Goal: Task Accomplishment & Management: Manage account settings

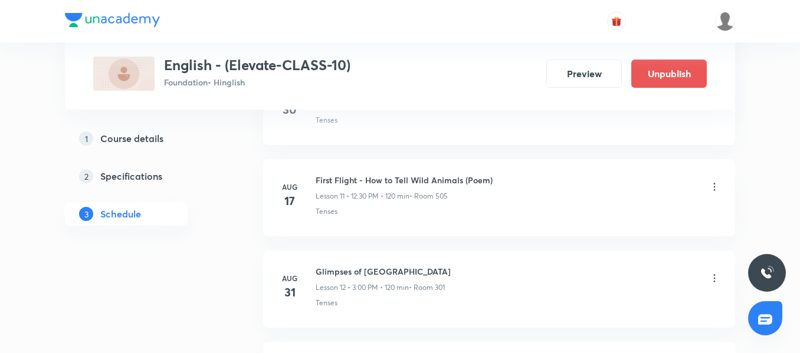
scroll to position [1780, 0]
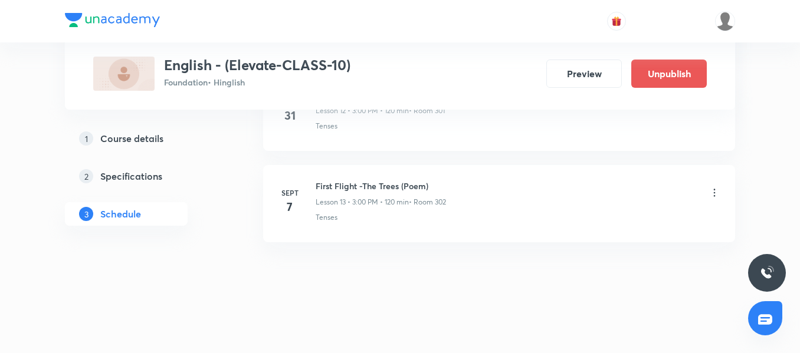
click at [428, 208] on div "First Flight -The Trees (Poem) Lesson 13 • 3:00 PM • 120 min • Room 302 Tenses" at bounding box center [517, 201] width 405 height 43
drag, startPoint x: 315, startPoint y: 186, endPoint x: 474, endPoint y: 185, distance: 158.0
click at [474, 185] on div "First Flight -The Trees (Poem) Lesson 13 • 3:00 PM • 120 min • Room 302" at bounding box center [517, 194] width 405 height 28
copy h6 "First Flight -The Trees (Poem)"
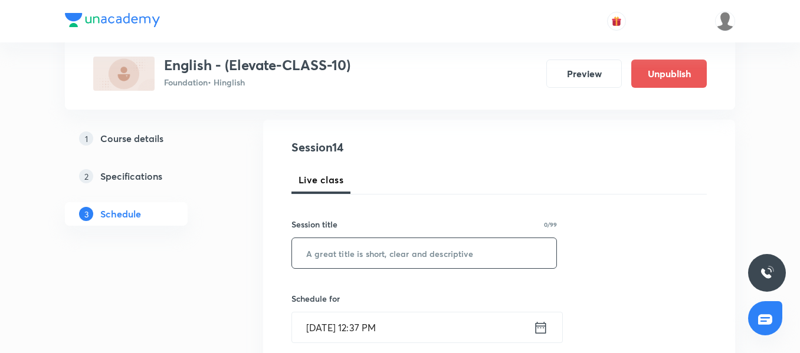
scroll to position [137, 0]
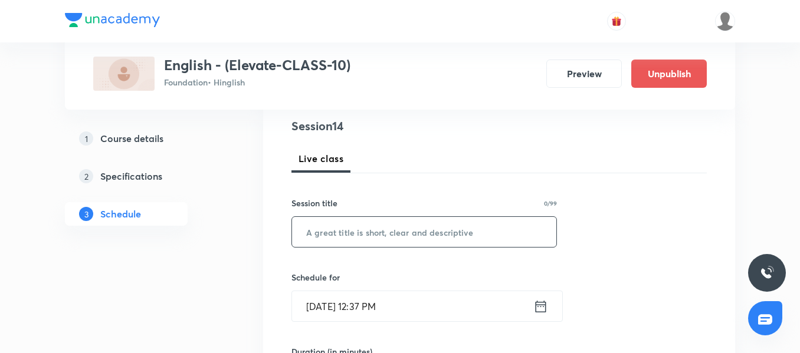
click at [340, 239] on input "text" at bounding box center [424, 232] width 264 height 30
paste input "Footprints - Footprints without Feet"
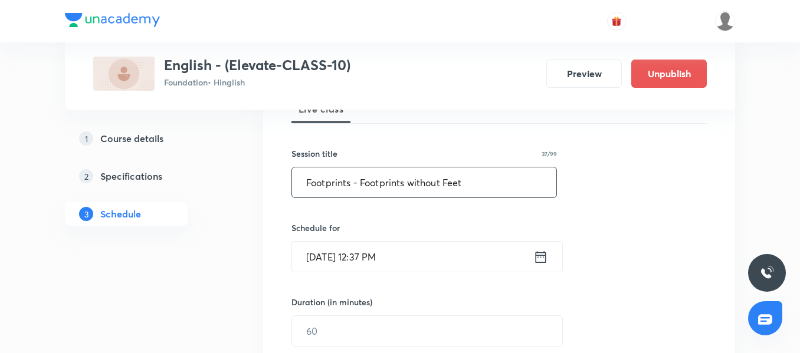
scroll to position [255, 0]
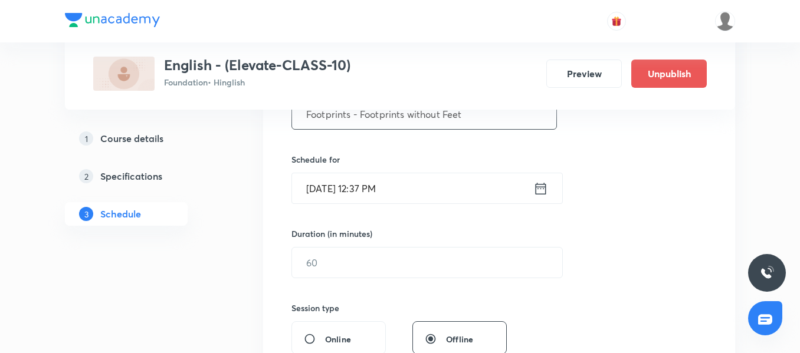
type input "Footprints - Footprints without Feet"
click at [442, 192] on input "[DATE] 12:37 PM" at bounding box center [412, 188] width 241 height 30
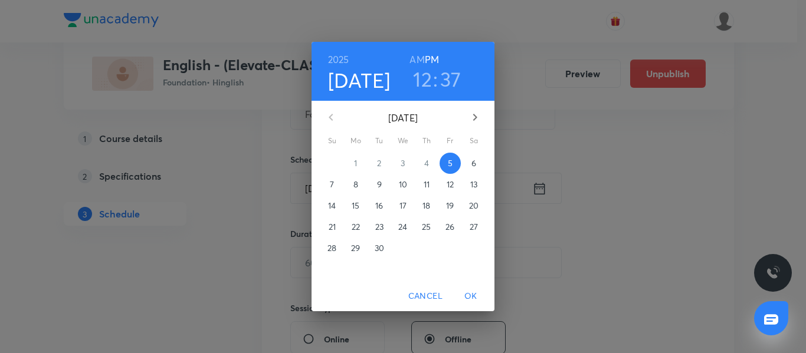
click at [333, 185] on p "7" at bounding box center [332, 185] width 4 height 12
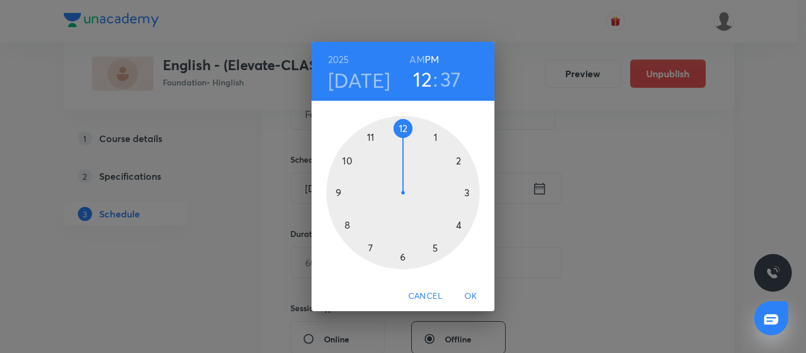
click at [404, 127] on div at bounding box center [402, 192] width 153 height 153
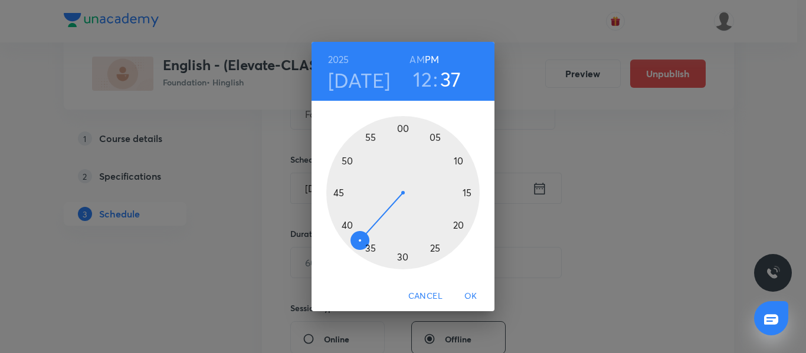
click at [406, 257] on div at bounding box center [402, 192] width 153 height 153
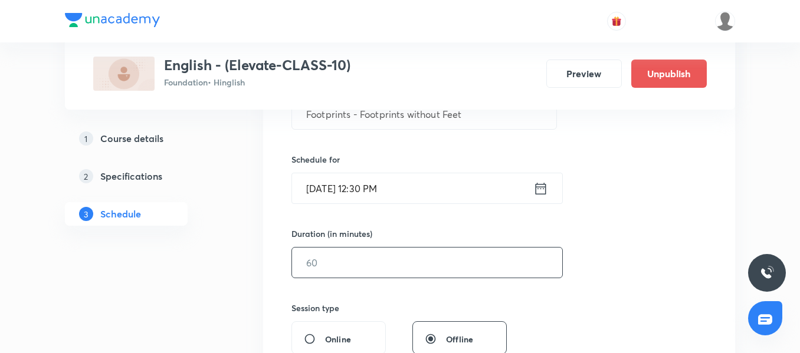
click at [366, 258] on input "text" at bounding box center [427, 263] width 270 height 30
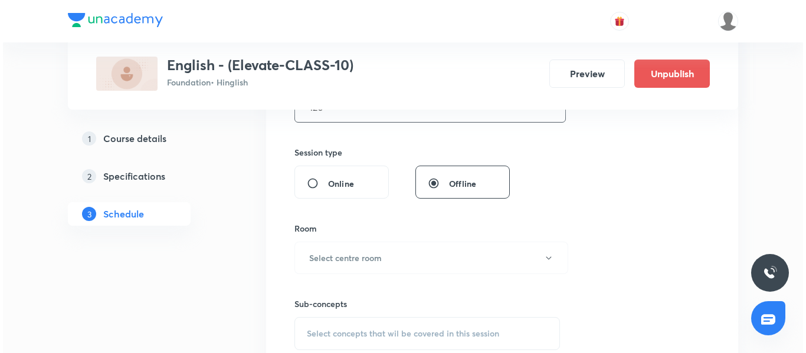
scroll to position [432, 0]
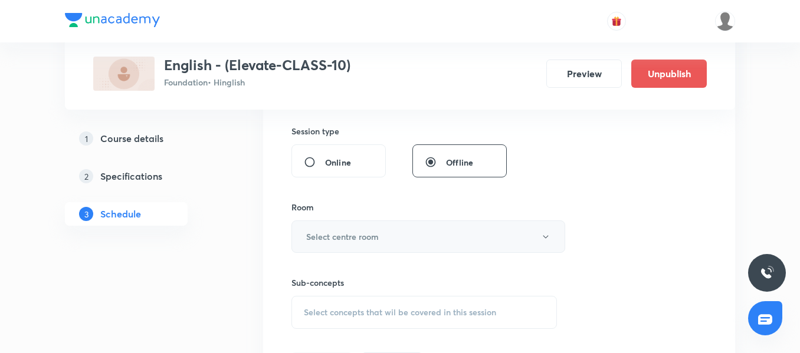
type input "120"
click at [338, 235] on h6 "Select centre room" at bounding box center [342, 237] width 73 height 12
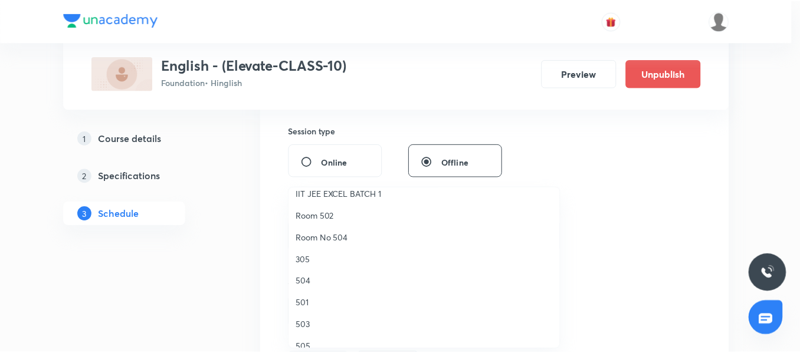
scroll to position [177, 0]
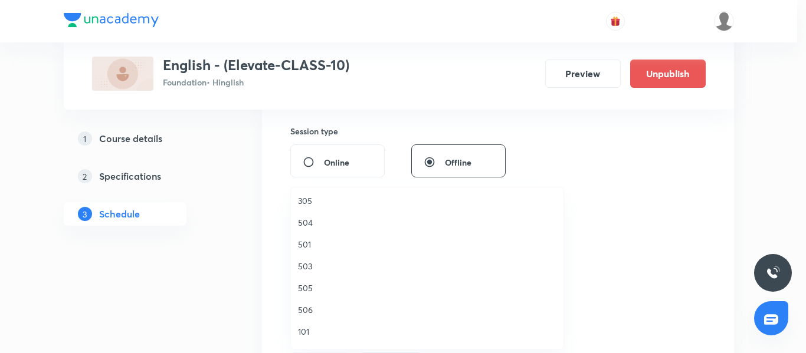
click at [321, 286] on span "505" at bounding box center [427, 288] width 258 height 12
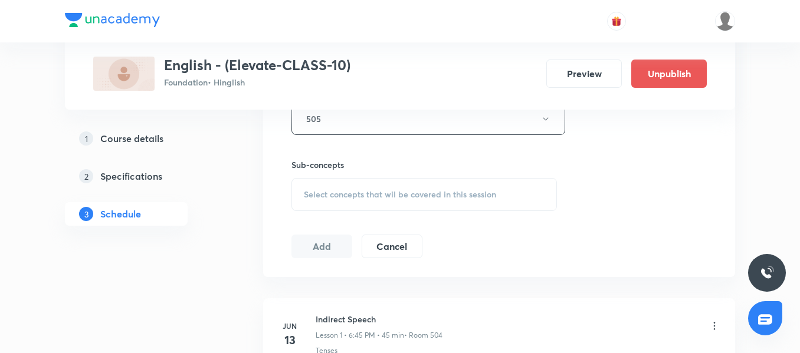
click at [380, 186] on div "Select concepts that wil be covered in this session" at bounding box center [423, 194] width 265 height 33
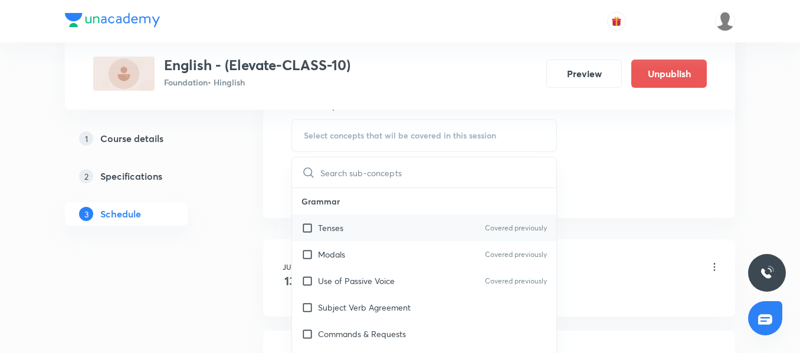
click at [354, 234] on div "Tenses Covered previously" at bounding box center [424, 228] width 264 height 27
checkbox input "true"
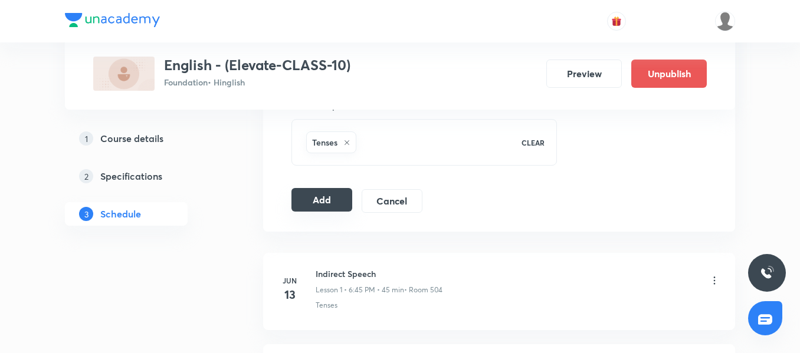
click at [312, 209] on button "Add" at bounding box center [321, 200] width 61 height 24
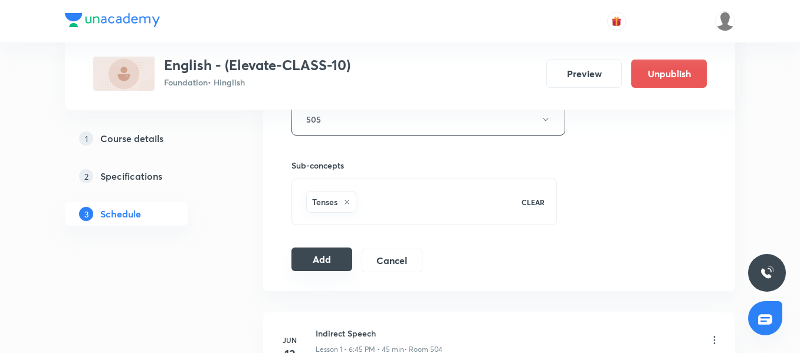
scroll to position [550, 0]
click at [329, 257] on button "Add" at bounding box center [321, 259] width 61 height 24
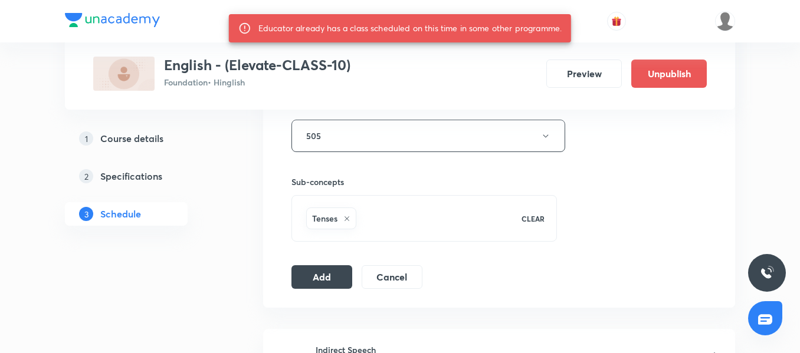
scroll to position [609, 0]
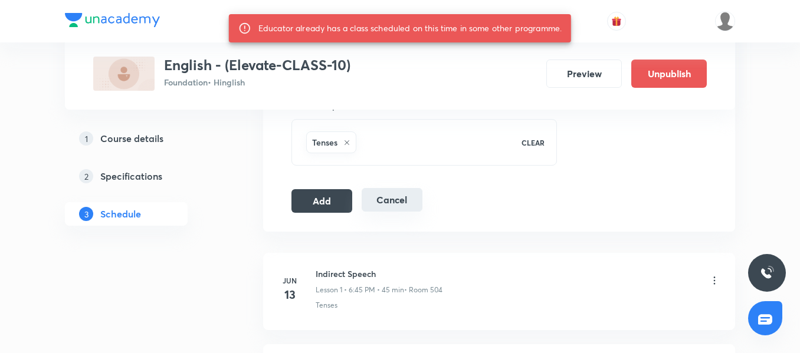
click at [390, 208] on button "Cancel" at bounding box center [391, 200] width 61 height 24
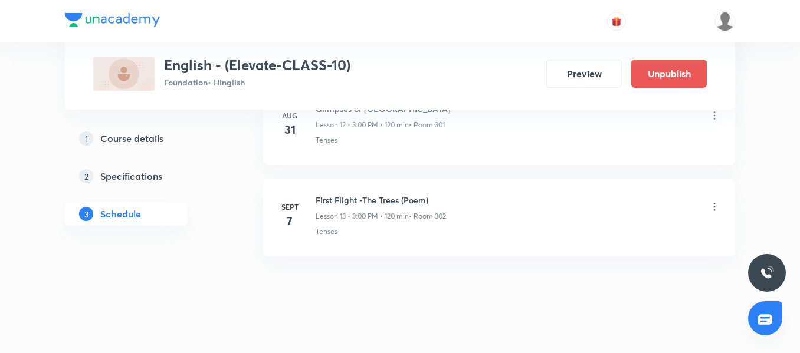
scroll to position [1238, 0]
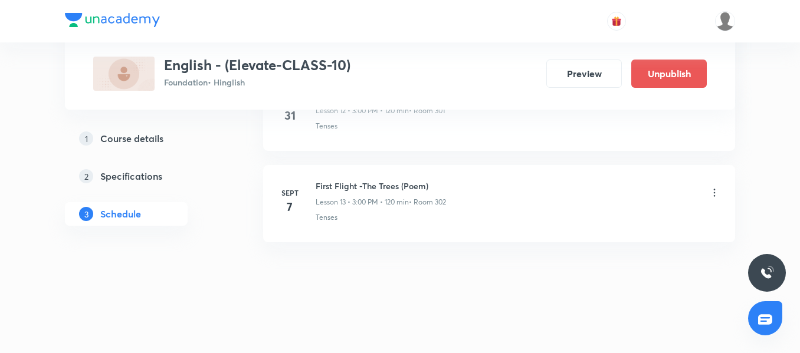
click at [719, 192] on icon at bounding box center [714, 193] width 12 height 12
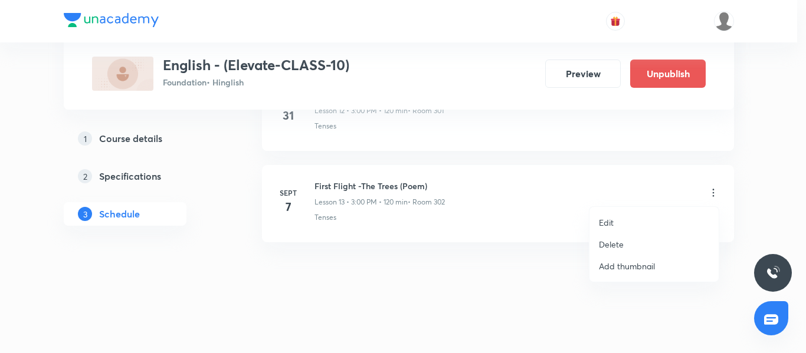
click at [610, 222] on p "Edit" at bounding box center [606, 222] width 15 height 12
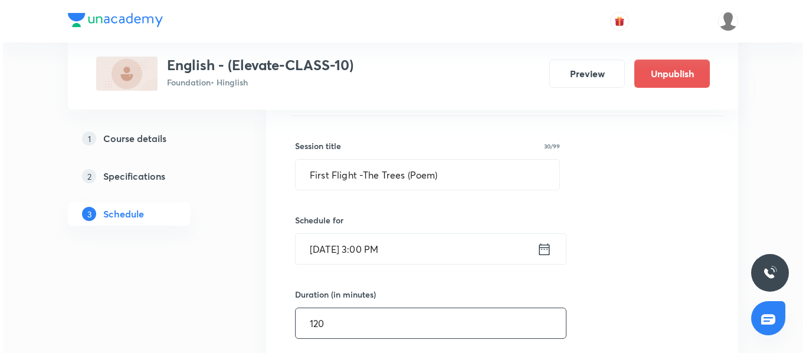
scroll to position [1356, 0]
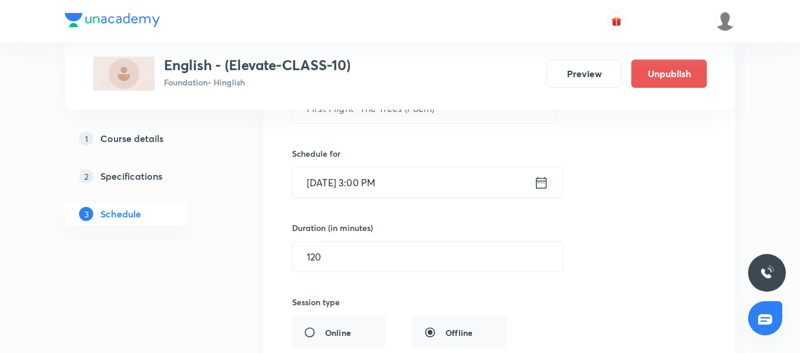
click at [461, 164] on div "Schedule for Sept 7, 2025, 3:00 PM ​" at bounding box center [424, 172] width 265 height 51
click at [461, 173] on input "Sept 7, 2025, 3:00 PM" at bounding box center [412, 182] width 241 height 30
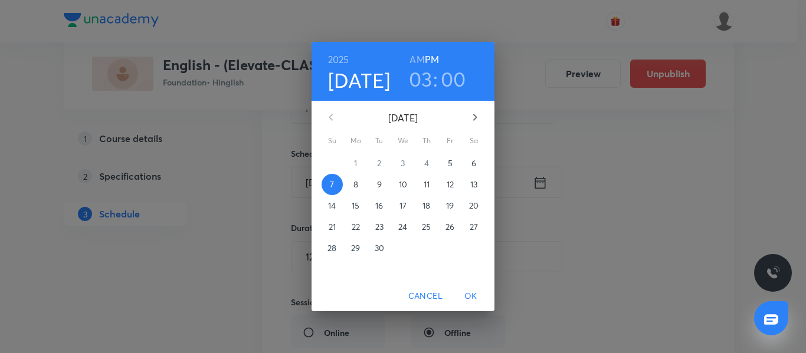
click at [418, 73] on h3 "03" at bounding box center [421, 79] width 24 height 25
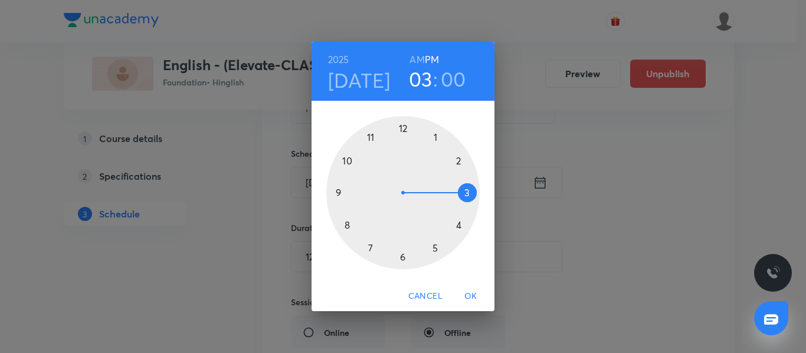
click at [339, 189] on div at bounding box center [402, 192] width 153 height 153
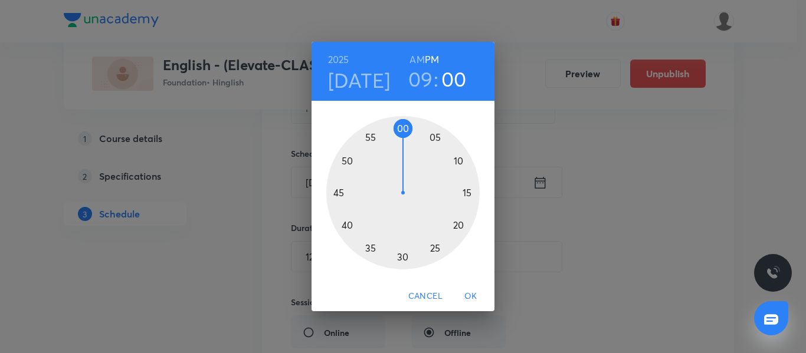
click at [472, 301] on span "OK" at bounding box center [470, 296] width 28 height 15
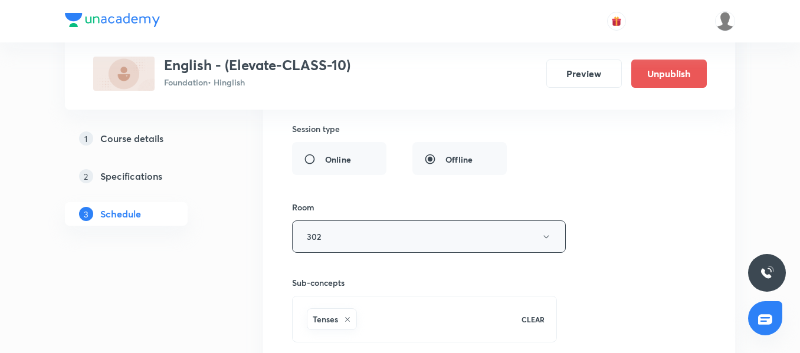
scroll to position [1651, 0]
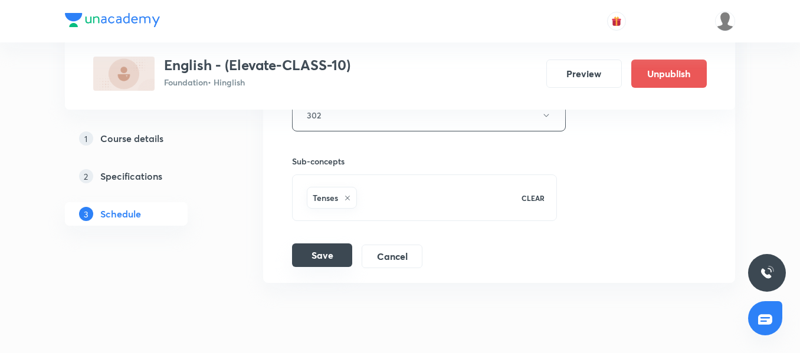
click at [325, 255] on button "Save" at bounding box center [322, 256] width 60 height 24
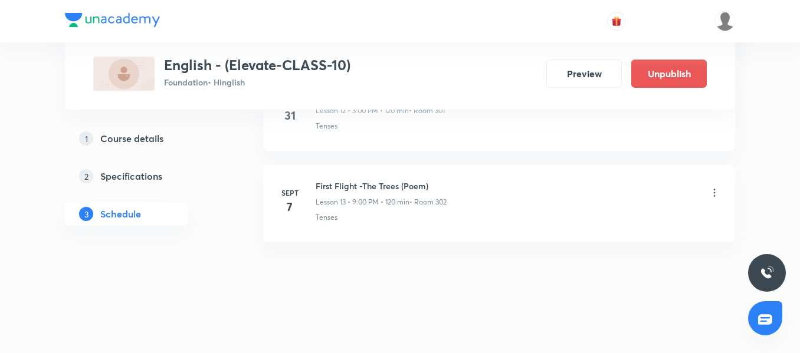
scroll to position [1238, 0]
click at [718, 193] on icon at bounding box center [714, 193] width 12 height 12
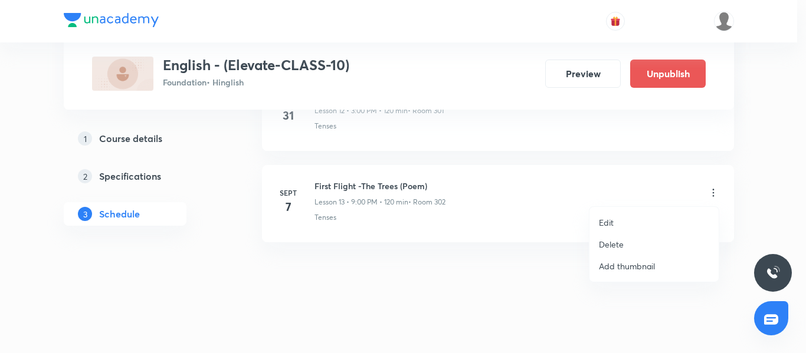
click at [645, 218] on li "Edit" at bounding box center [653, 223] width 129 height 22
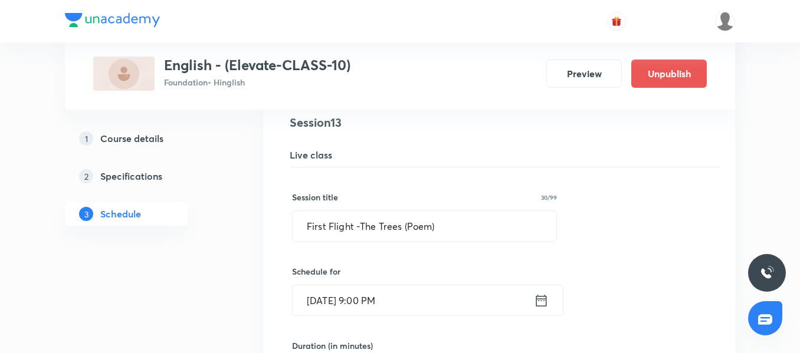
scroll to position [1356, 0]
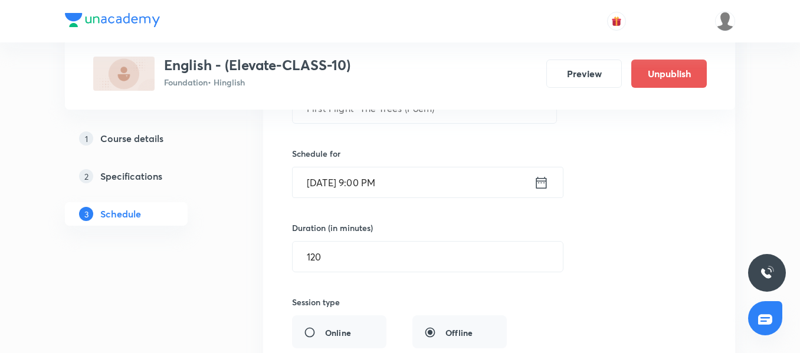
click at [455, 174] on input "Sept 7, 2025, 9:00 PM" at bounding box center [412, 182] width 241 height 30
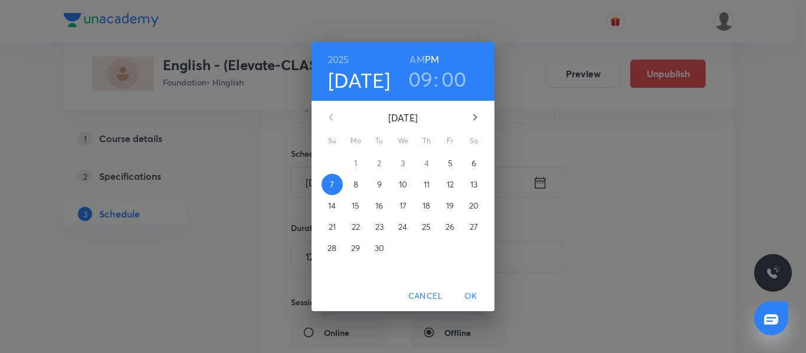
click at [431, 82] on h3 "09" at bounding box center [420, 79] width 25 height 25
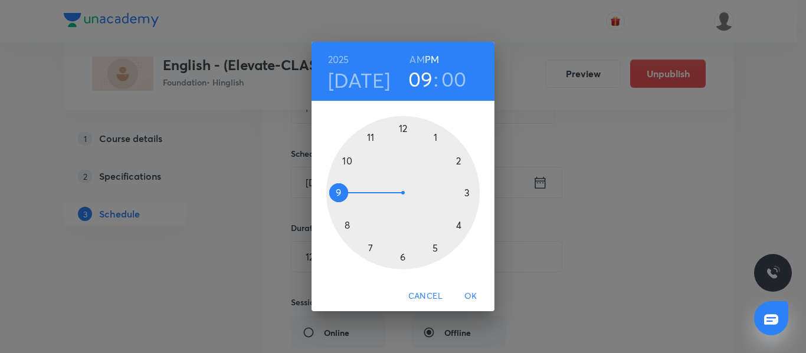
click at [404, 127] on div at bounding box center [402, 192] width 153 height 153
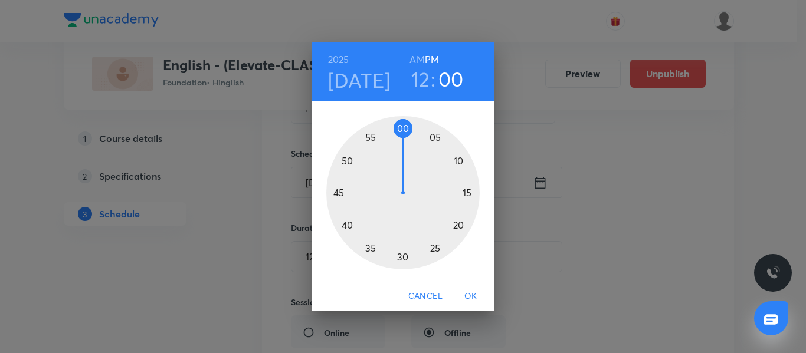
click at [403, 257] on div at bounding box center [402, 192] width 153 height 153
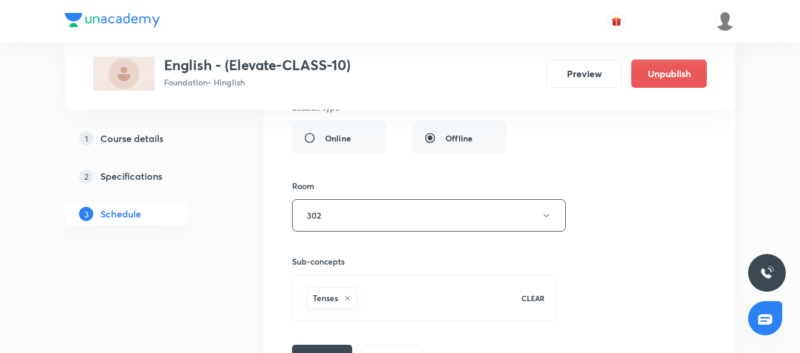
scroll to position [1692, 0]
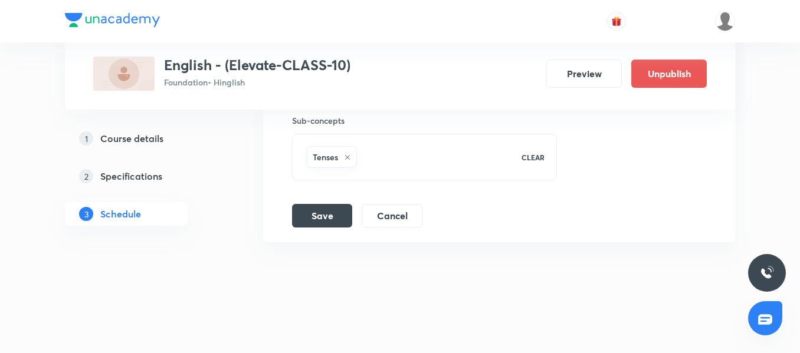
click at [321, 214] on button "Save" at bounding box center [322, 215] width 60 height 24
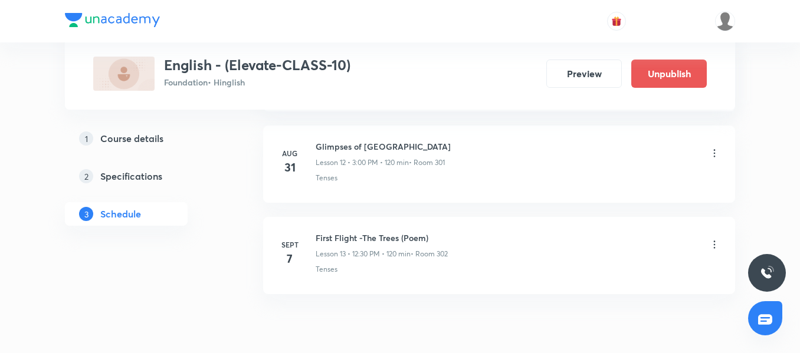
scroll to position [1238, 0]
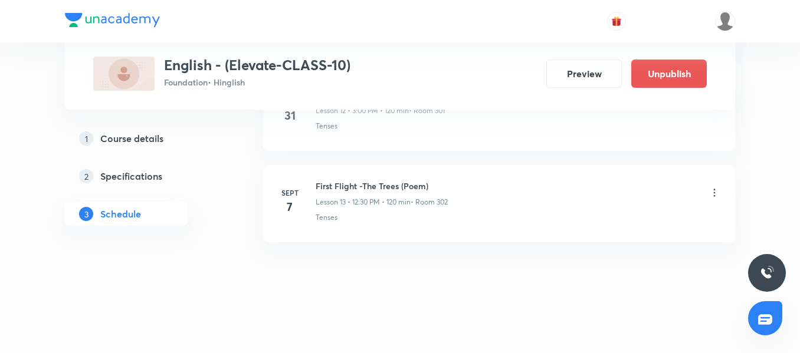
click at [712, 192] on icon at bounding box center [714, 193] width 12 height 12
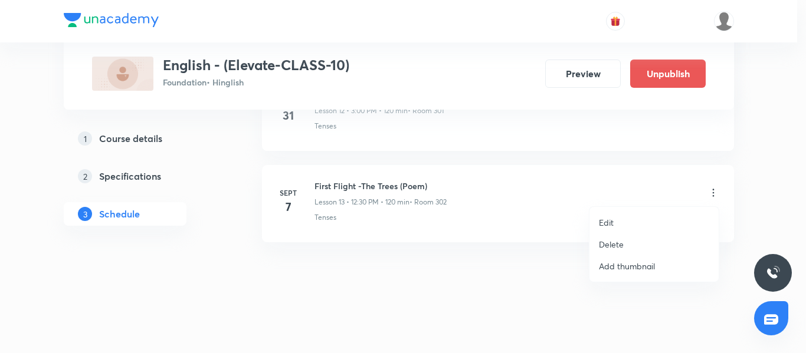
click at [644, 221] on li "Edit" at bounding box center [653, 223] width 129 height 22
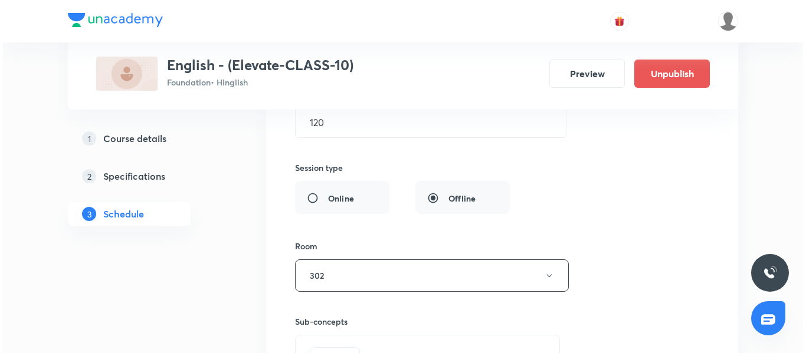
scroll to position [1592, 0]
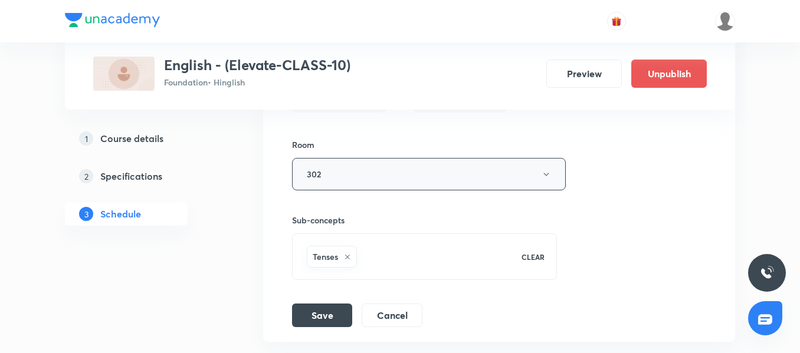
click at [366, 175] on button "302" at bounding box center [429, 174] width 274 height 32
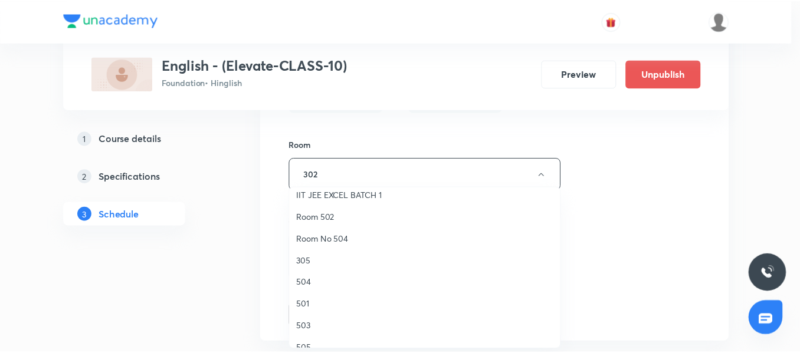
scroll to position [118, 0]
click at [312, 264] on span "305" at bounding box center [427, 260] width 258 height 12
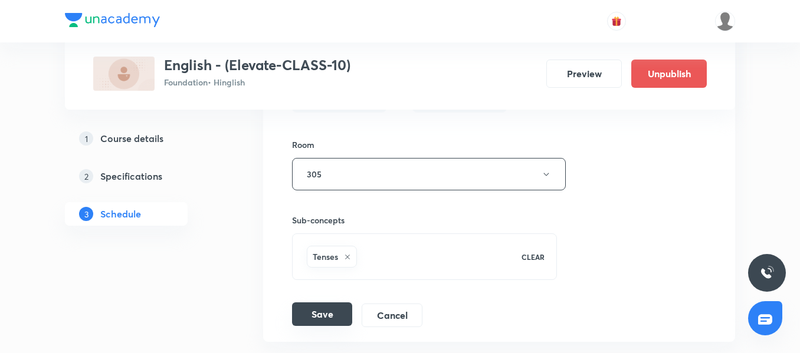
click at [339, 322] on button "Save" at bounding box center [322, 315] width 60 height 24
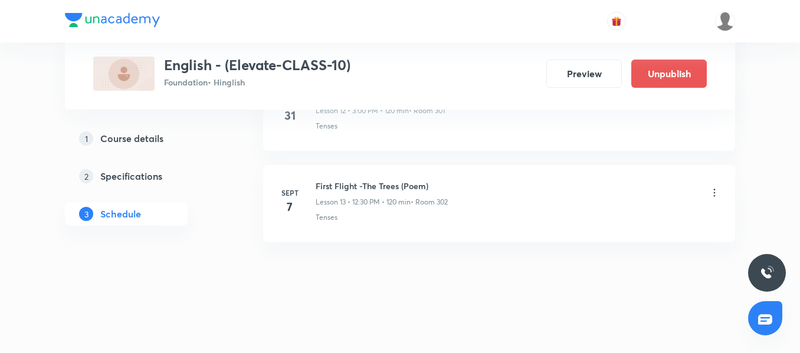
scroll to position [1238, 0]
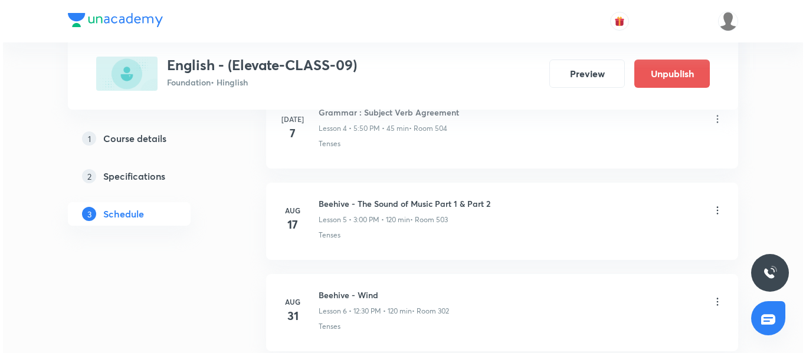
scroll to position [1232, 0]
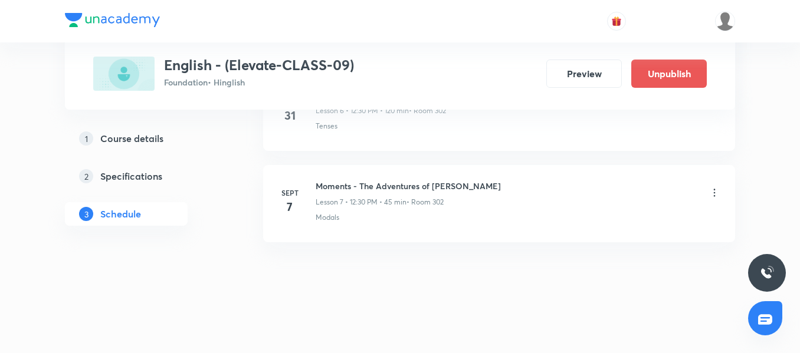
click at [714, 195] on icon at bounding box center [715, 193] width 2 height 8
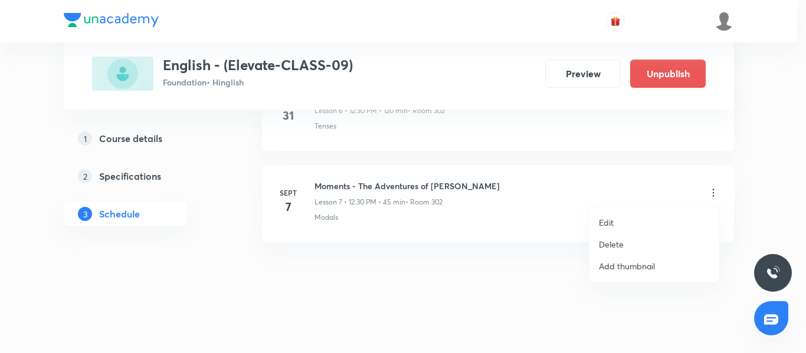
click at [629, 219] on li "Edit" at bounding box center [653, 223] width 129 height 22
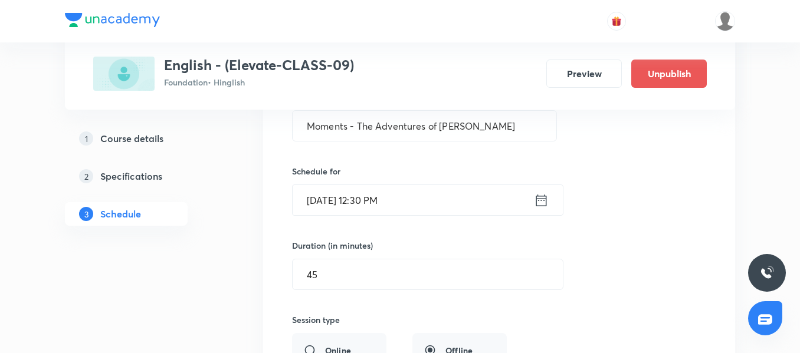
scroll to position [790, 0]
click at [431, 200] on input "[DATE] 12:30 PM" at bounding box center [412, 201] width 241 height 30
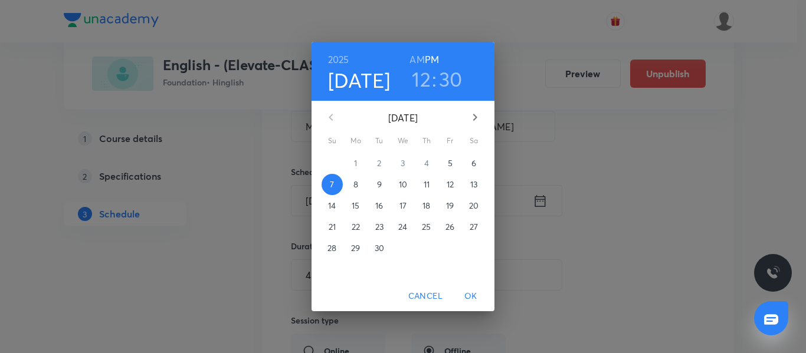
click at [380, 182] on p "9" at bounding box center [379, 185] width 5 height 12
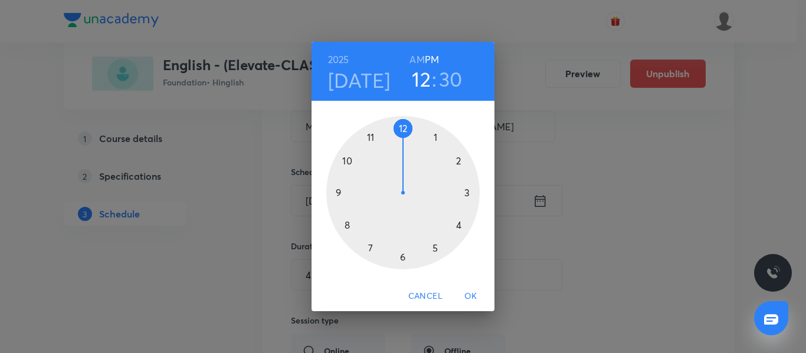
click at [456, 163] on div at bounding box center [402, 192] width 153 height 153
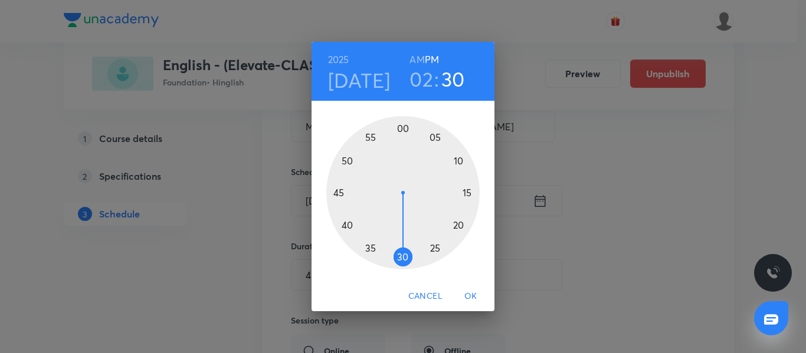
click at [337, 192] on div at bounding box center [402, 192] width 153 height 153
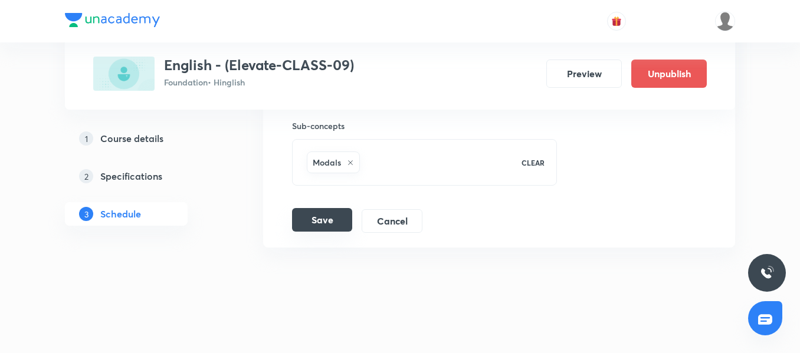
scroll to position [1143, 0]
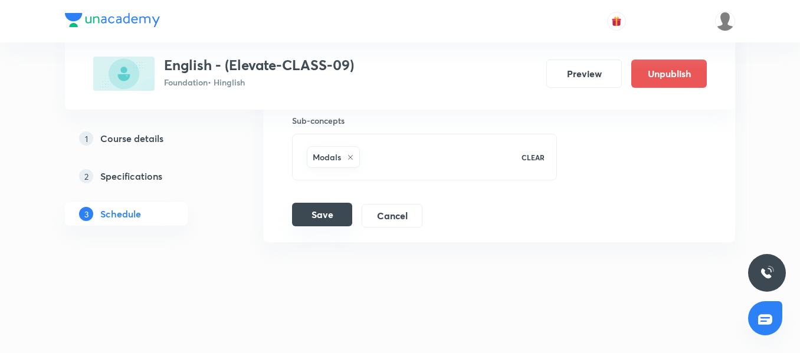
click at [323, 209] on button "Save" at bounding box center [322, 215] width 60 height 24
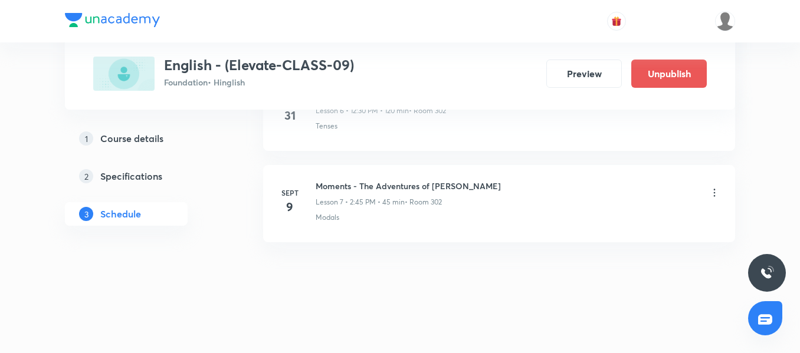
click at [338, 218] on p "Modals" at bounding box center [327, 217] width 24 height 11
click at [710, 192] on icon at bounding box center [714, 193] width 12 height 12
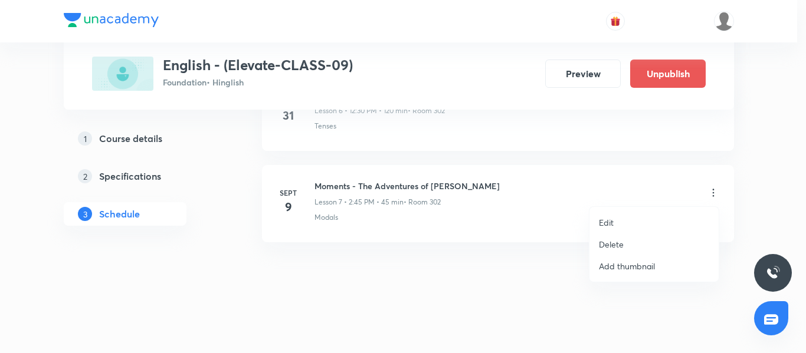
click at [601, 221] on p "Edit" at bounding box center [606, 222] width 15 height 12
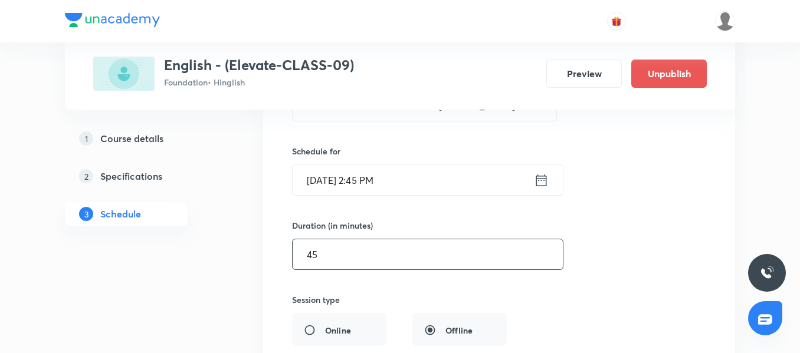
scroll to position [867, 0]
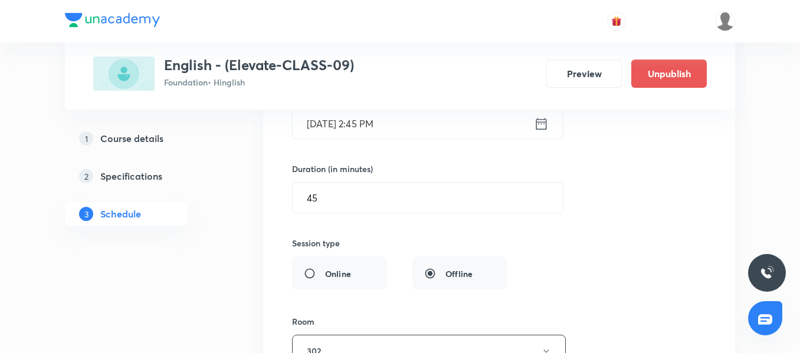
click at [426, 113] on input "[DATE] 2:45 PM" at bounding box center [412, 124] width 241 height 30
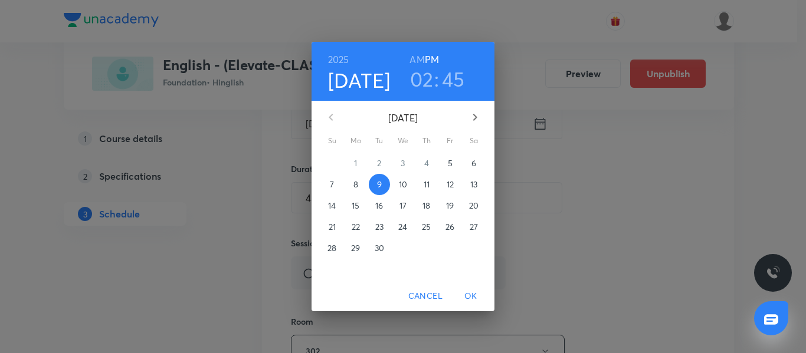
click at [415, 63] on h6 "AM" at bounding box center [416, 59] width 15 height 17
click at [440, 60] on div "[DATE] 02 : 45 AM PM" at bounding box center [403, 71] width 164 height 40
click at [436, 60] on h6 "PM" at bounding box center [432, 59] width 14 height 17
click at [328, 185] on span "7" at bounding box center [331, 185] width 21 height 12
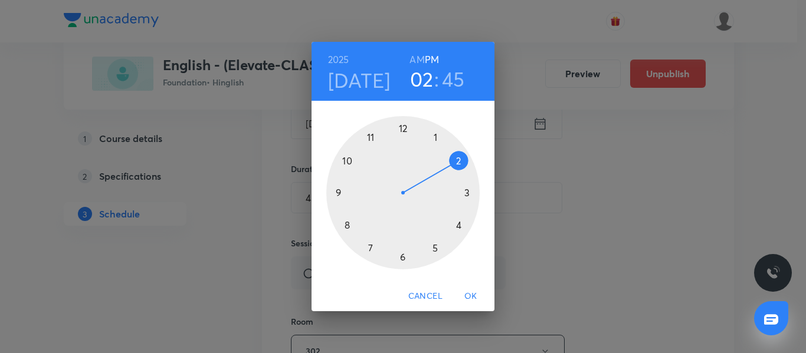
click at [470, 296] on span "OK" at bounding box center [470, 296] width 28 height 15
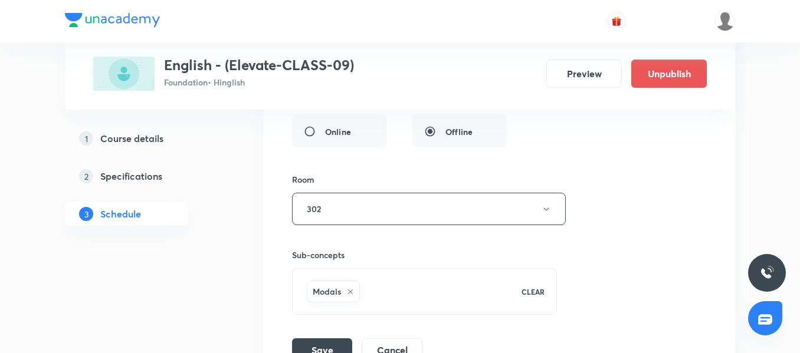
scroll to position [1143, 0]
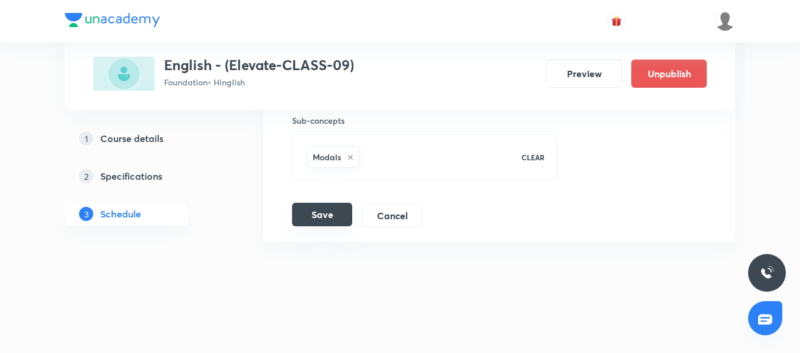
click at [325, 213] on button "Save" at bounding box center [322, 215] width 60 height 24
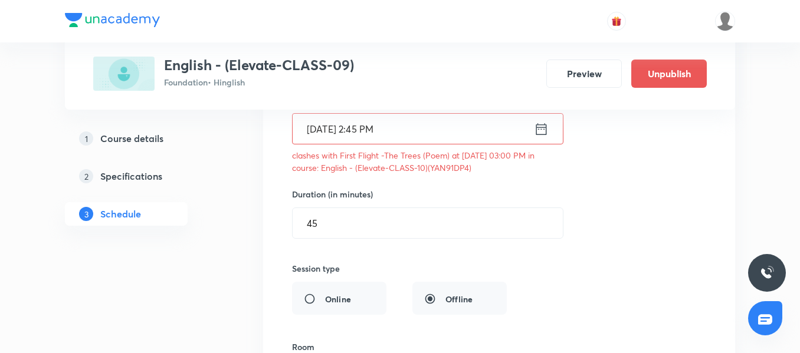
scroll to position [849, 0]
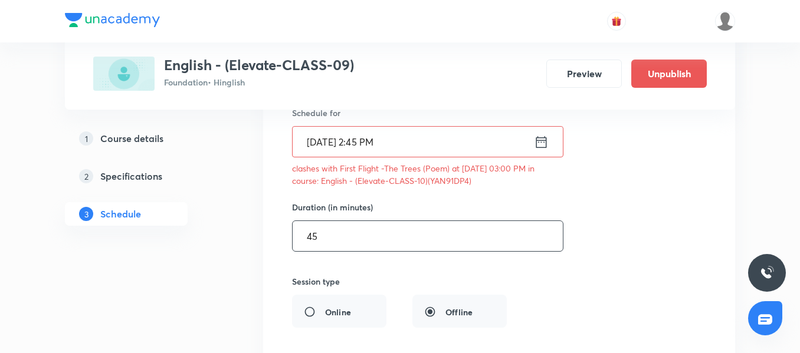
click at [334, 236] on input "45" at bounding box center [427, 236] width 270 height 30
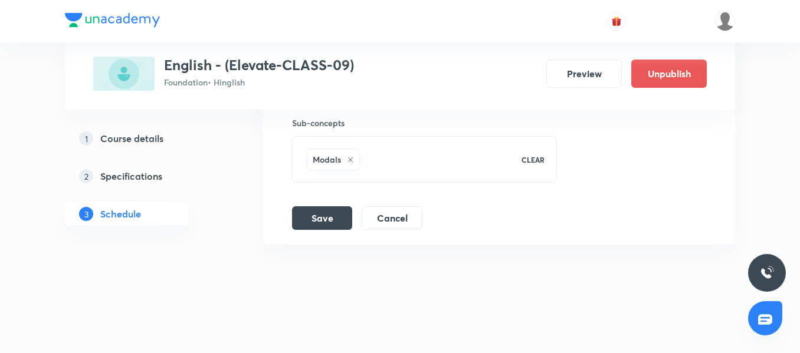
scroll to position [1163, 0]
type input "120"
click at [331, 216] on button "Save" at bounding box center [322, 215] width 60 height 24
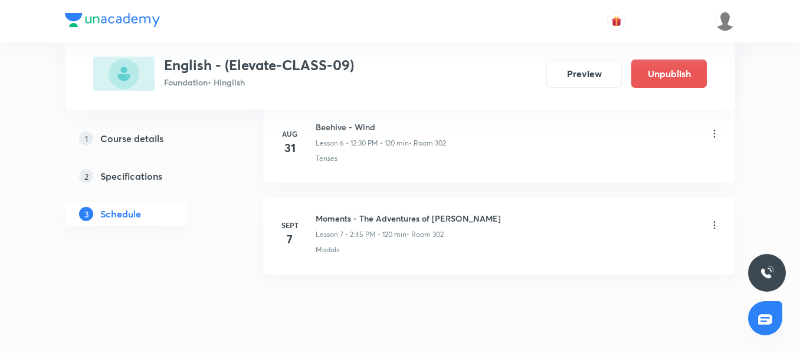
scroll to position [690, 0]
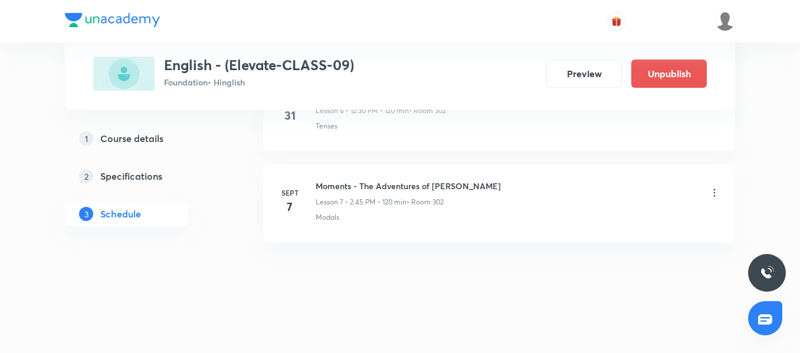
click at [319, 182] on h6 "Moments - The Adventures of [PERSON_NAME]" at bounding box center [407, 186] width 185 height 12
click at [319, 218] on p "Modals" at bounding box center [327, 217] width 24 height 11
click at [716, 192] on icon at bounding box center [714, 193] width 12 height 12
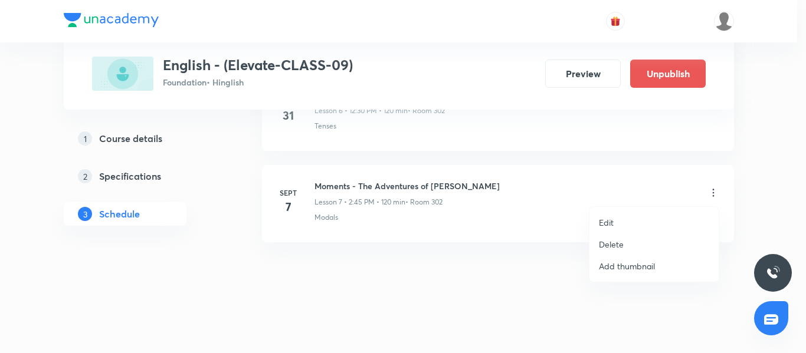
click at [632, 222] on li "Edit" at bounding box center [653, 223] width 129 height 22
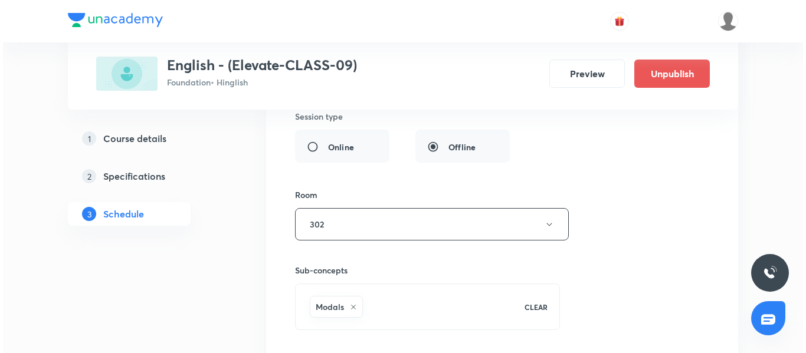
scroll to position [1103, 0]
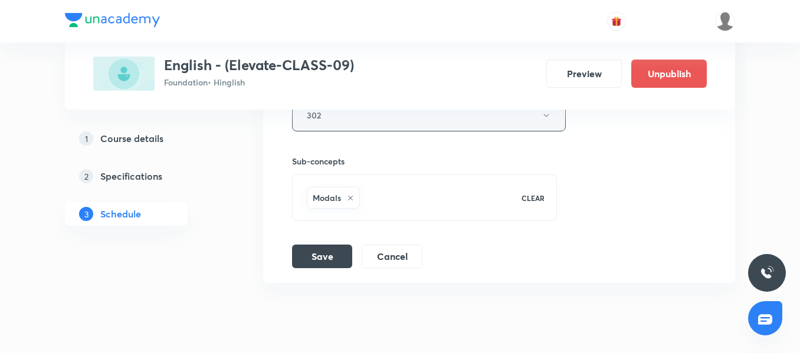
click at [341, 121] on button "302" at bounding box center [429, 115] width 274 height 32
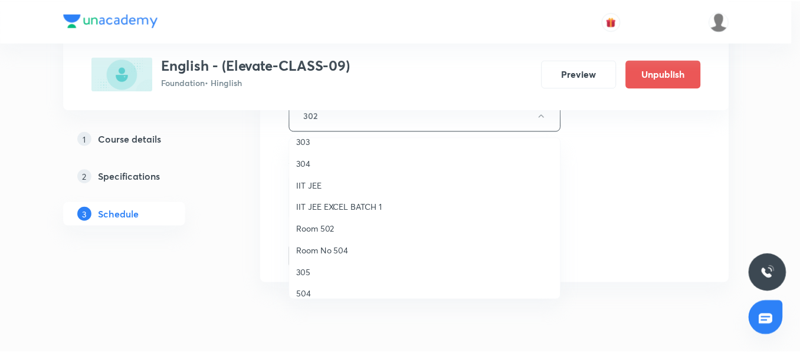
scroll to position [118, 0]
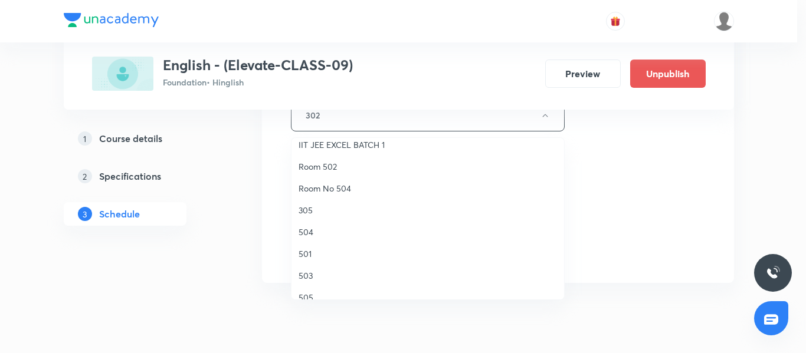
click at [321, 296] on span "505" at bounding box center [427, 297] width 258 height 12
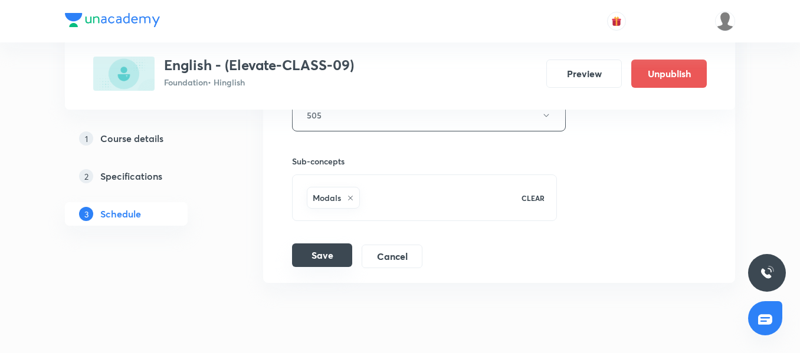
click at [321, 258] on button "Save" at bounding box center [322, 256] width 60 height 24
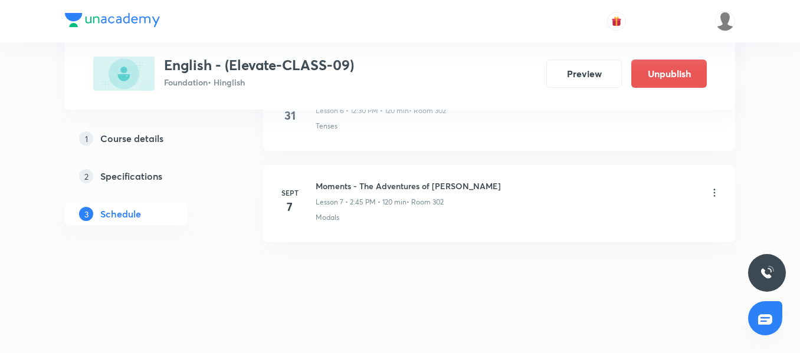
scroll to position [690, 0]
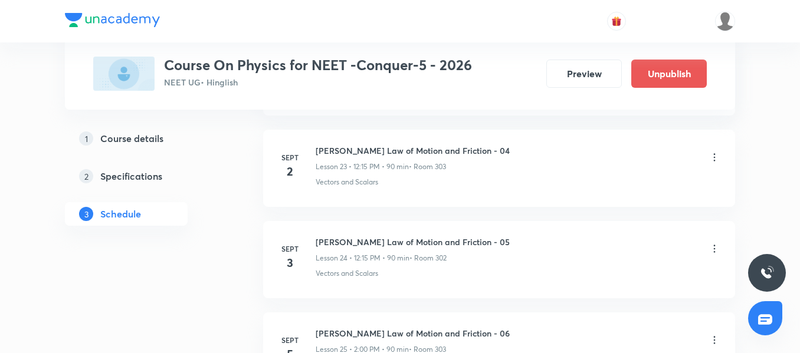
scroll to position [2969, 0]
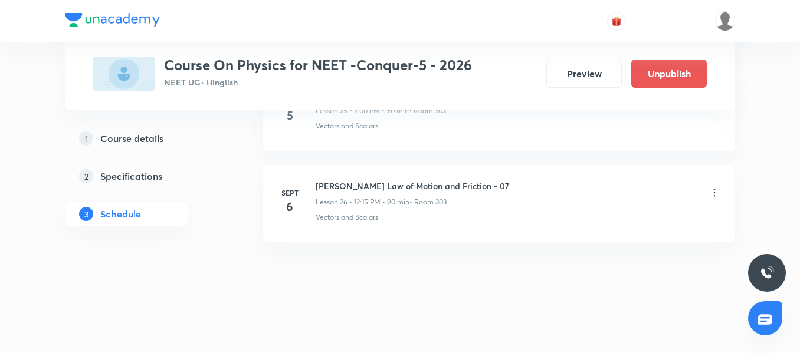
click at [378, 200] on p "Lesson 26 • 12:15 PM • 90 min" at bounding box center [362, 202] width 94 height 11
click at [385, 228] on li "Sept 6 Newton's Law of Motion and Friction - 07 Lesson 26 • 12:15 PM • 90 min •…" at bounding box center [499, 203] width 472 height 77
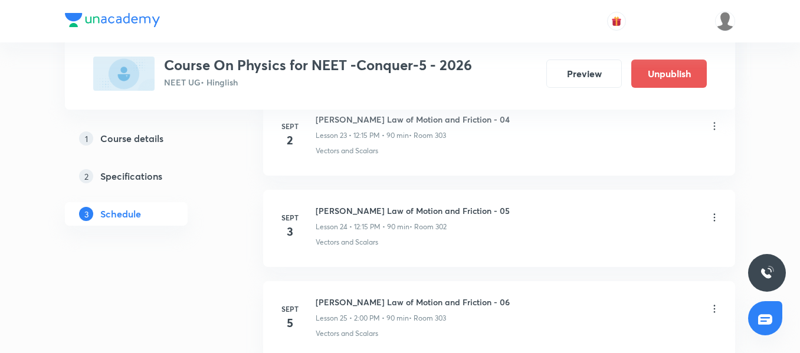
scroll to position [2733, 0]
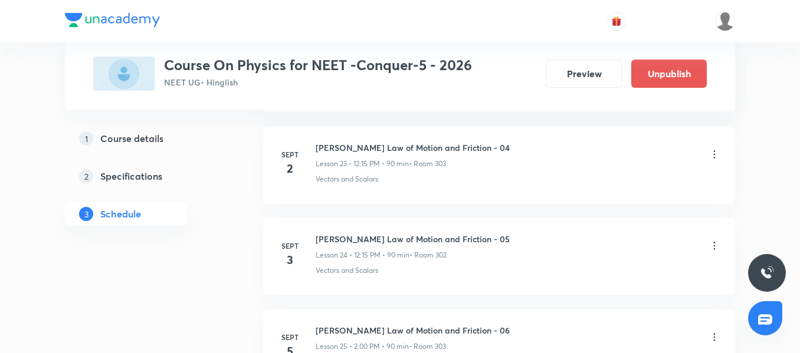
click at [351, 235] on h6 "Newton's Law of Motion and Friction - 05" at bounding box center [412, 239] width 194 height 12
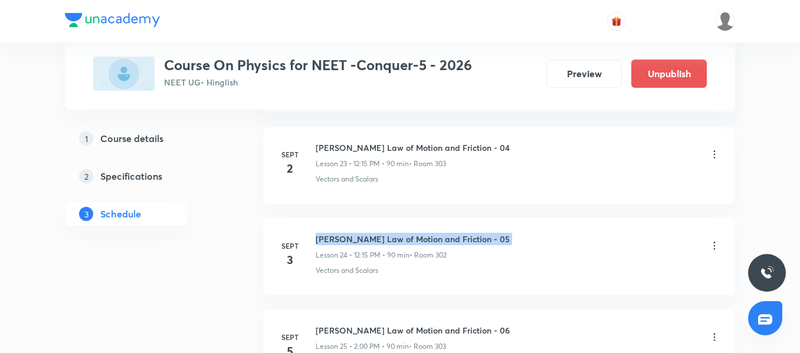
click at [351, 235] on h6 "Newton's Law of Motion and Friction - 05" at bounding box center [412, 239] width 194 height 12
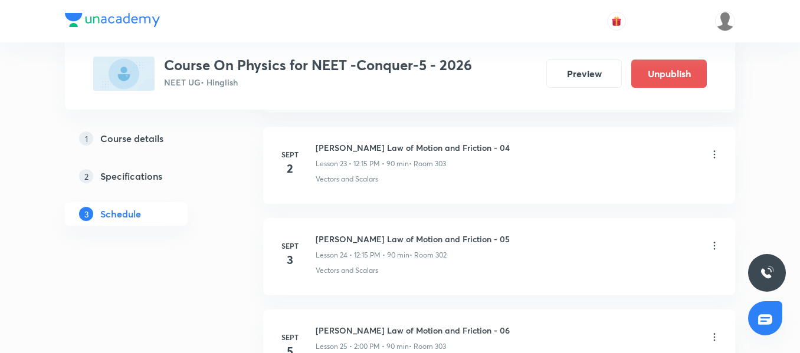
click at [500, 256] on div "Newton's Law of Motion and Friction - 05 Lesson 24 • 12:15 PM • 90 min • Room 3…" at bounding box center [517, 247] width 405 height 28
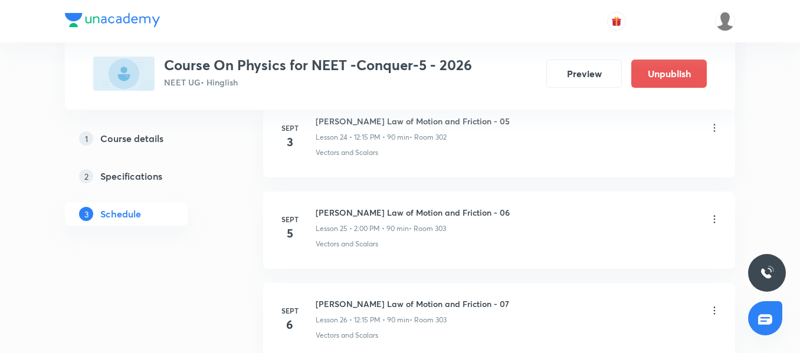
click at [717, 215] on icon at bounding box center [714, 219] width 12 height 12
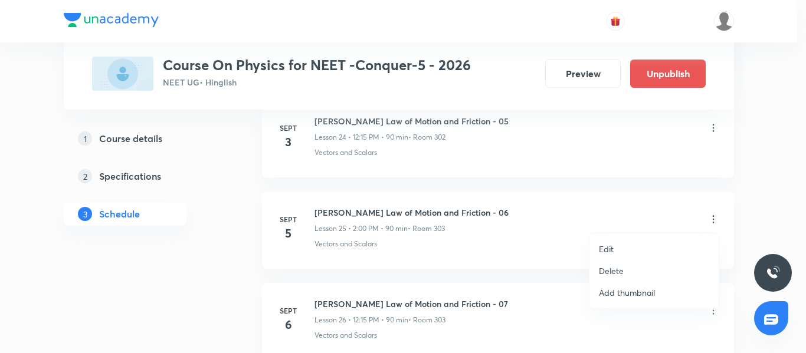
click at [631, 245] on li "Edit" at bounding box center [653, 249] width 129 height 22
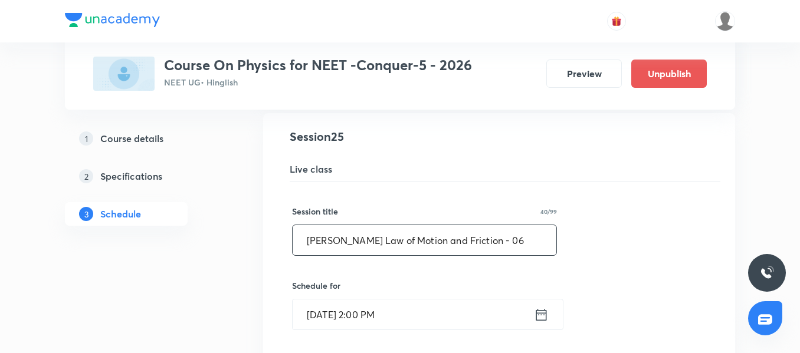
scroll to position [2320, 0]
drag, startPoint x: 541, startPoint y: 250, endPoint x: 267, endPoint y: 243, distance: 274.3
paste input "Work, Energy & Power"
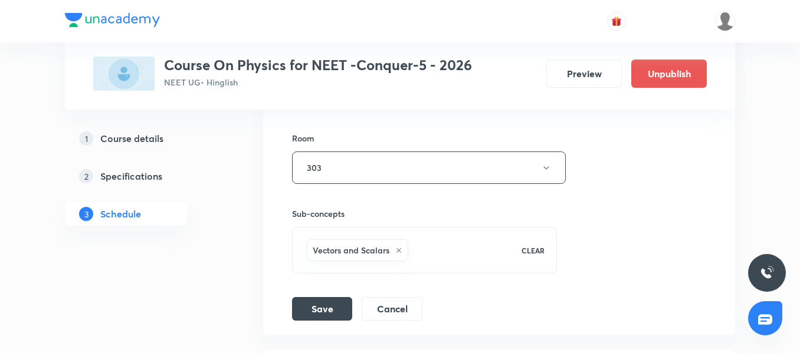
scroll to position [2792, 0]
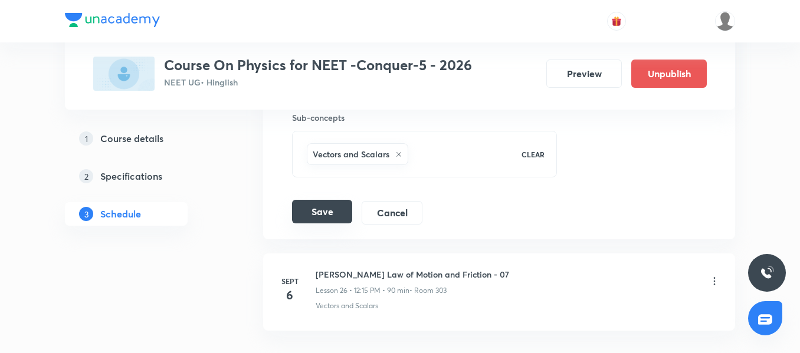
type input "Work, Energy & Power"
click at [321, 215] on button "Save" at bounding box center [322, 212] width 60 height 24
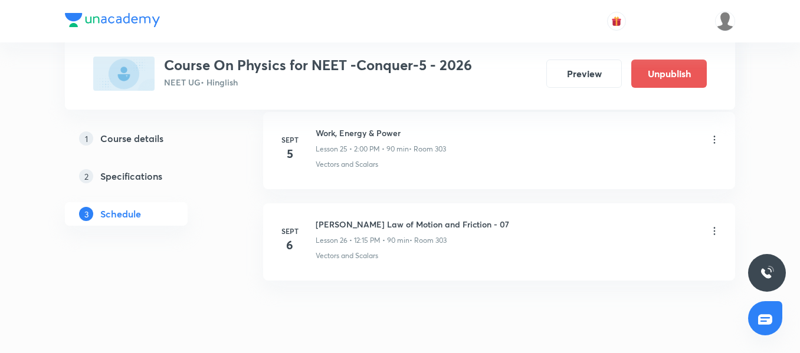
scroll to position [2368, 0]
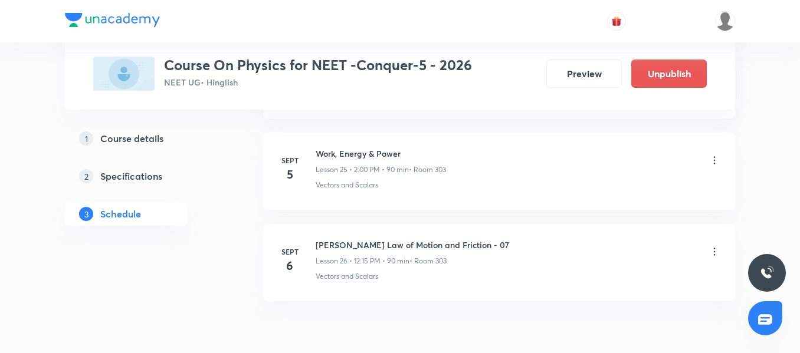
click at [715, 162] on icon at bounding box center [714, 161] width 12 height 12
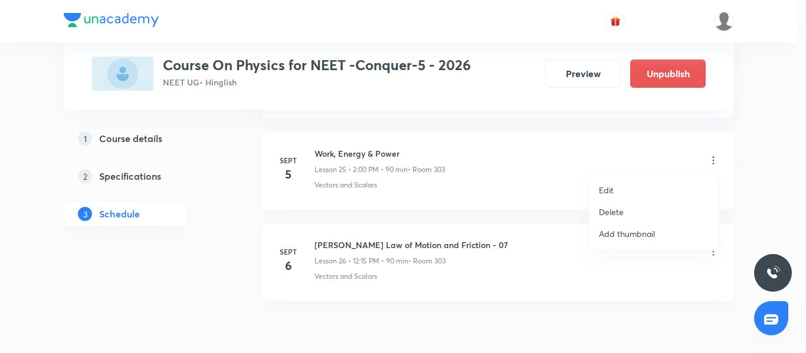
click at [631, 190] on li "Edit" at bounding box center [653, 190] width 129 height 22
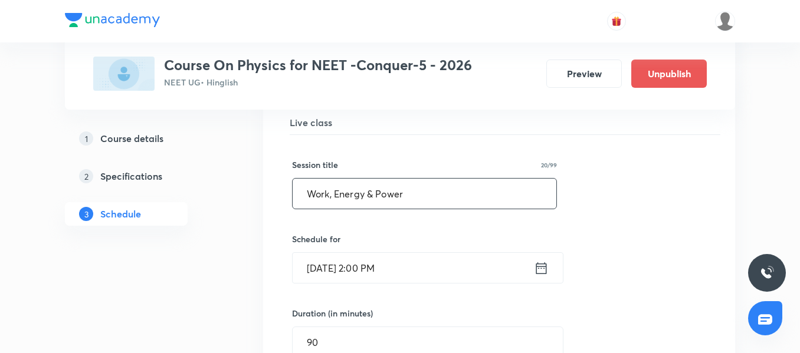
click at [459, 202] on input "Work, Energy & Power" at bounding box center [424, 194] width 264 height 30
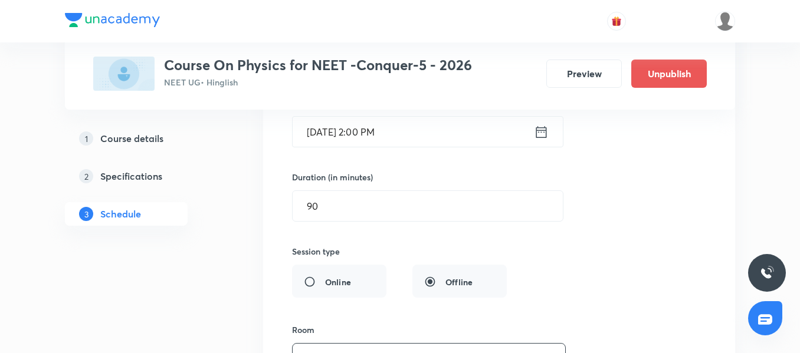
scroll to position [2721, 0]
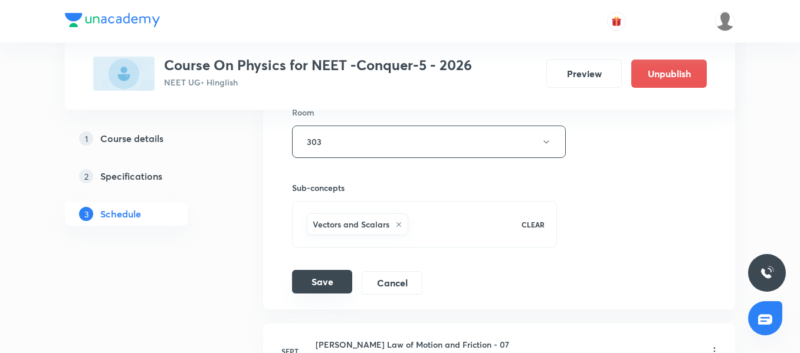
type input "Work, Energy & Power 01"
click at [340, 288] on button "Save" at bounding box center [322, 282] width 60 height 24
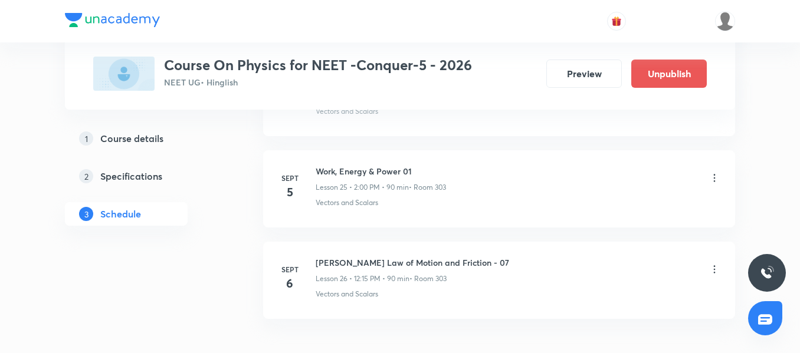
scroll to position [2368, 0]
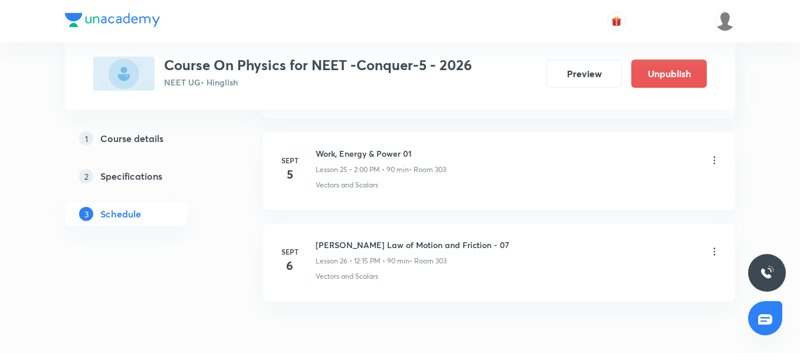
click at [711, 252] on icon at bounding box center [714, 252] width 12 height 12
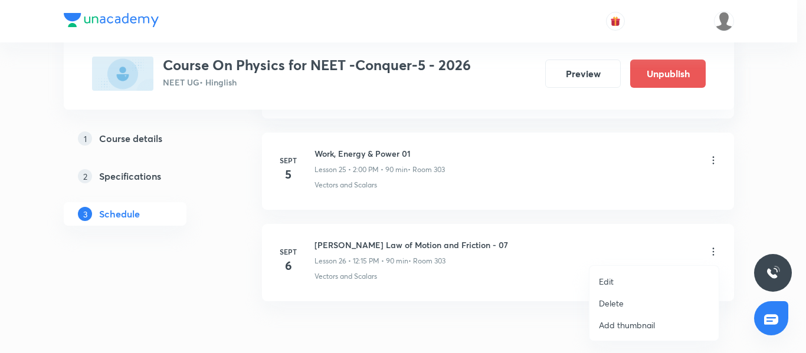
click at [624, 283] on li "Edit" at bounding box center [653, 282] width 129 height 22
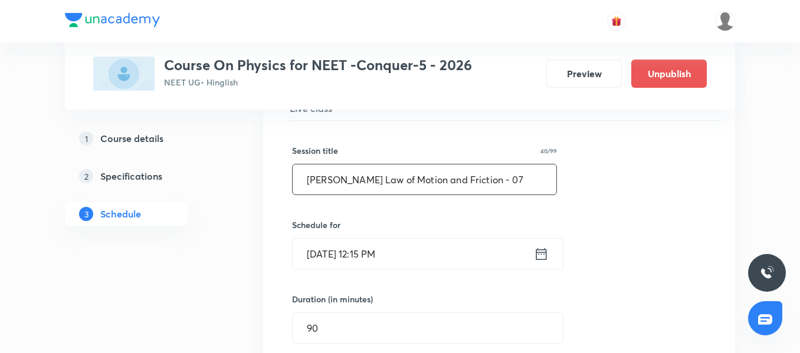
scroll to position [2467, 0]
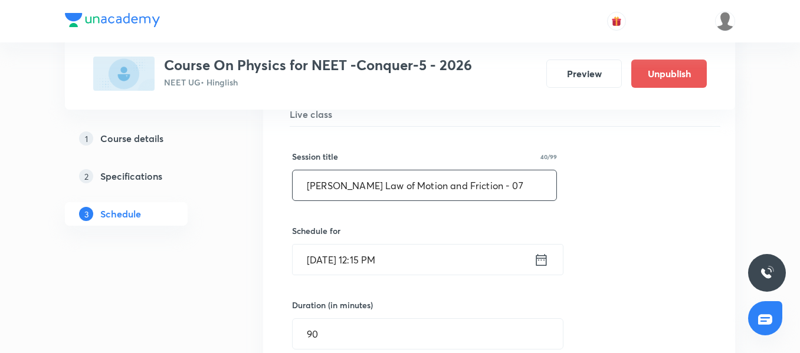
click at [498, 188] on input "Newton's Law of Motion and Friction - 07" at bounding box center [424, 185] width 264 height 30
click at [498, 189] on input "Newton's Law of Motion and Friction - 0" at bounding box center [424, 185] width 264 height 30
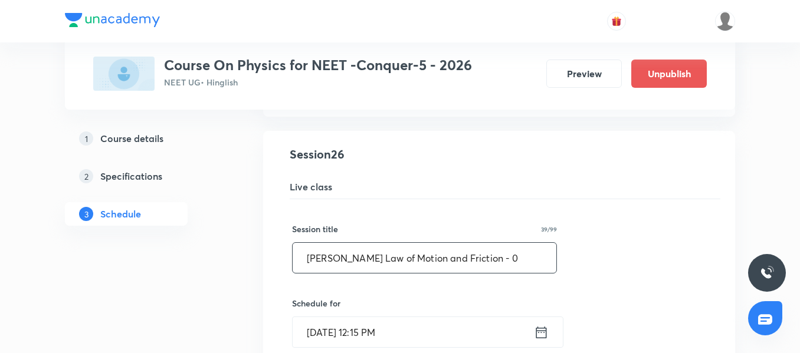
scroll to position [2290, 0]
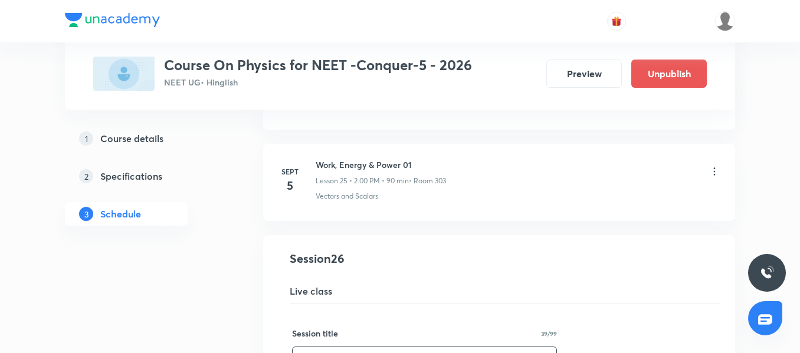
click at [379, 162] on h6 "Work, Energy & Power 01" at bounding box center [380, 165] width 130 height 12
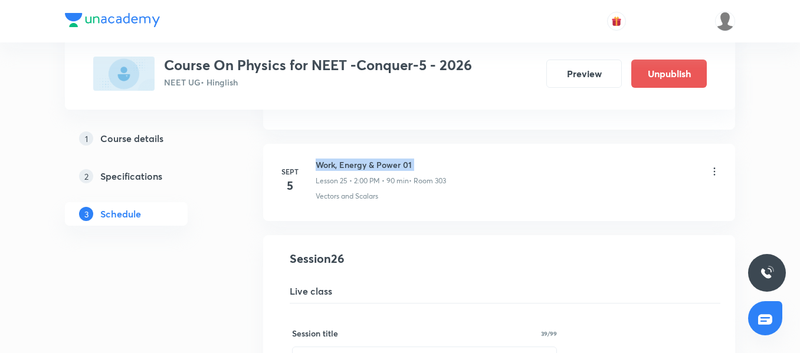
click at [379, 162] on h6 "Work, Energy & Power 01" at bounding box center [380, 165] width 130 height 12
copy h6 "Work, Energy & Power 01"
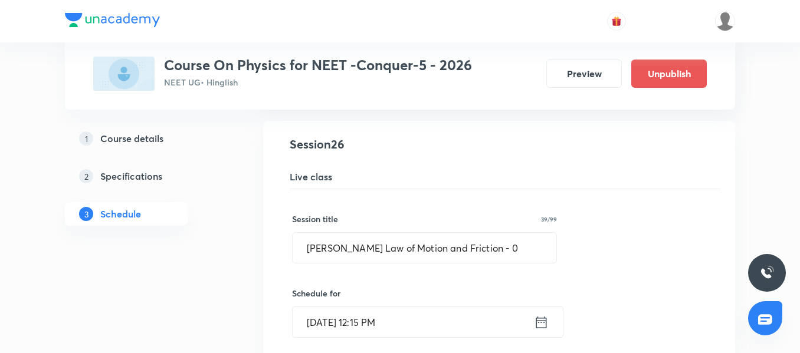
scroll to position [2467, 0]
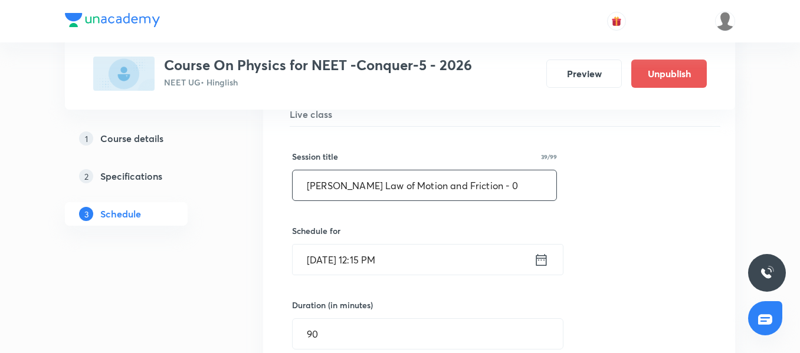
click at [489, 193] on input "Newton's Law of Motion and Friction - 0" at bounding box center [424, 185] width 264 height 30
paste input "Work, Energy & Power 01"
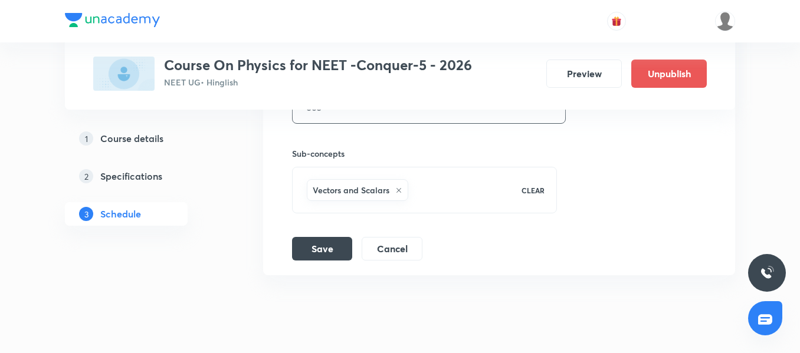
scroll to position [2880, 0]
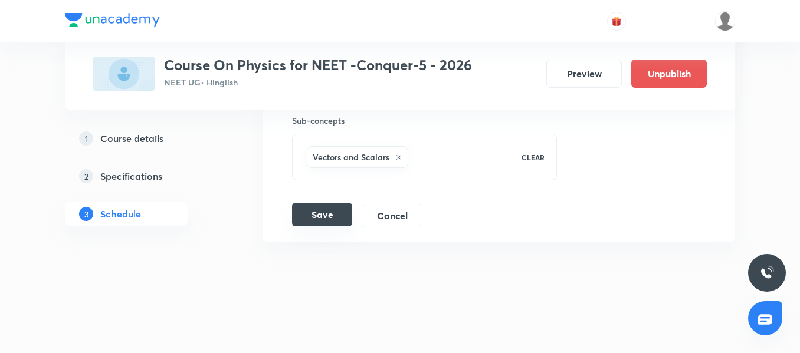
type input "Work, Energy & Power 02"
click at [327, 216] on button "Save" at bounding box center [322, 215] width 60 height 24
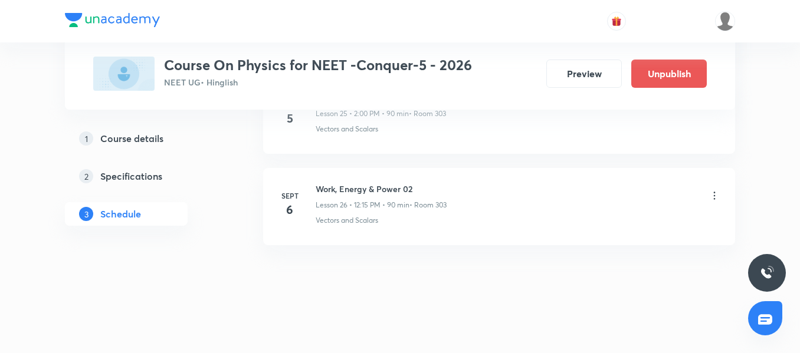
scroll to position [2427, 0]
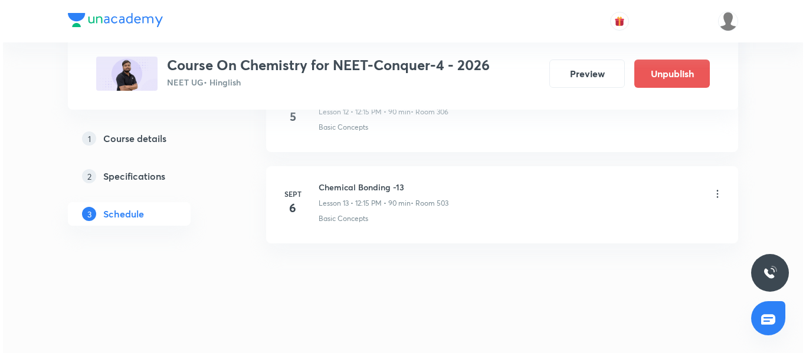
scroll to position [1780, 0]
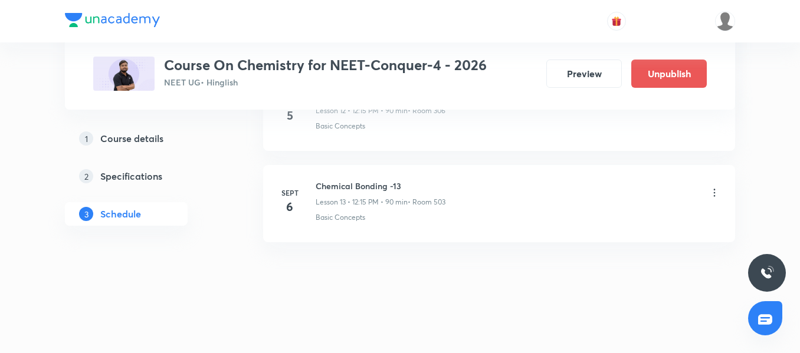
click at [713, 191] on icon at bounding box center [714, 193] width 12 height 12
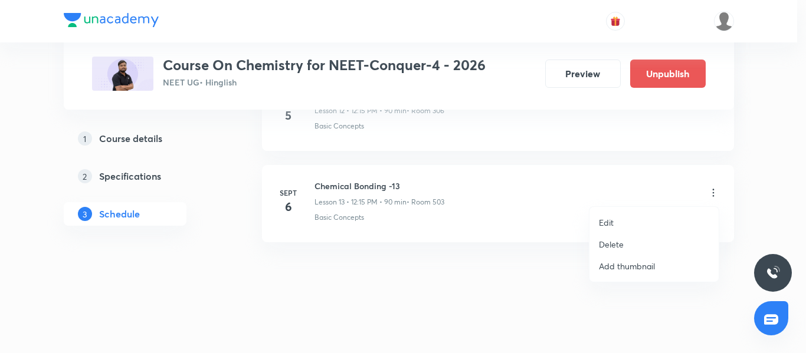
click at [647, 223] on li "Edit" at bounding box center [653, 223] width 129 height 22
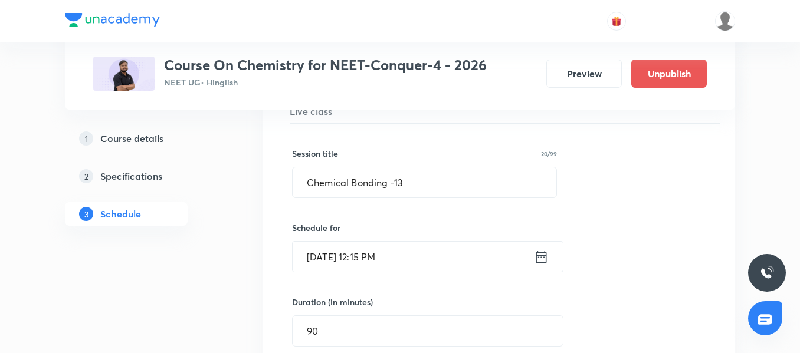
scroll to position [1279, 0]
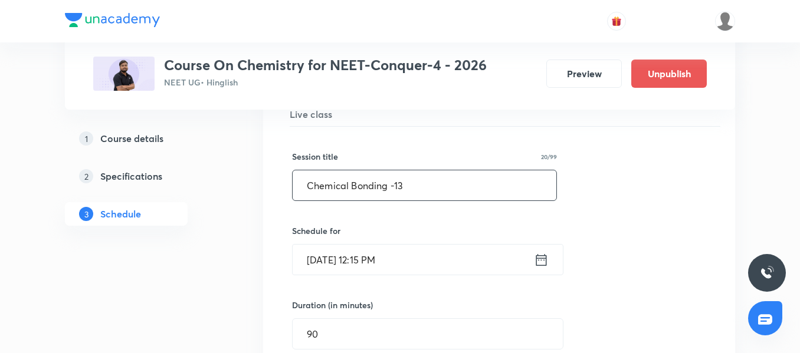
drag, startPoint x: 422, startPoint y: 182, endPoint x: 219, endPoint y: 180, distance: 202.9
paste input "Redox Reaction"
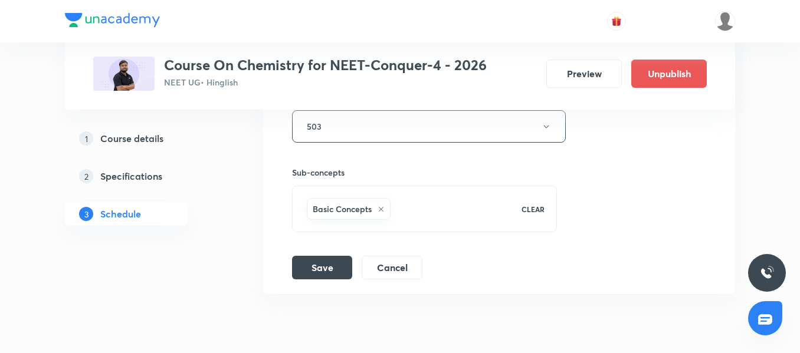
scroll to position [1692, 0]
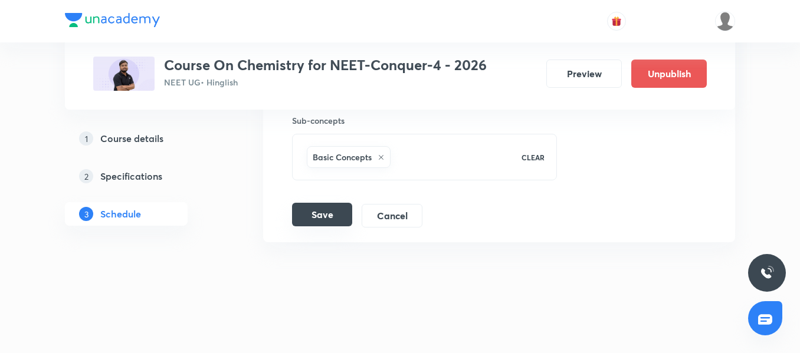
type input "Redox Reaction 01"
click at [313, 223] on button "Save" at bounding box center [322, 215] width 60 height 24
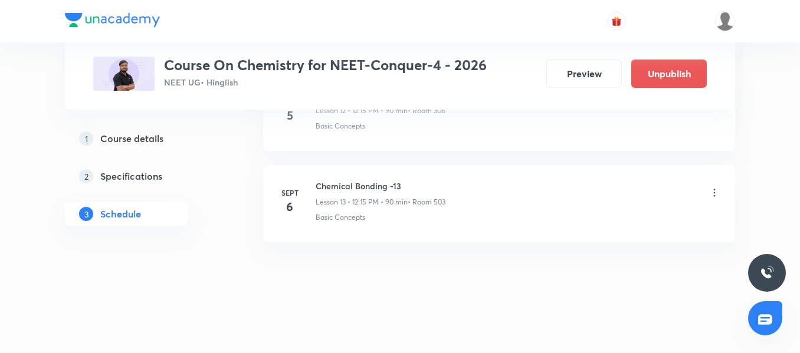
scroll to position [1238, 0]
